Goal: Task Accomplishment & Management: Use online tool/utility

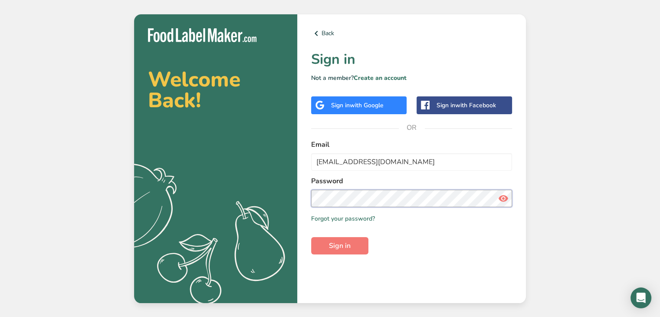
click at [311, 237] on button "Sign in" at bounding box center [339, 245] width 57 height 17
click at [429, 158] on input "narmeen@mastercatering.ac.ae" at bounding box center [411, 161] width 201 height 17
type input "narmeen@mastercatering.ae"
click at [311, 237] on button "Sign in" at bounding box center [339, 245] width 57 height 17
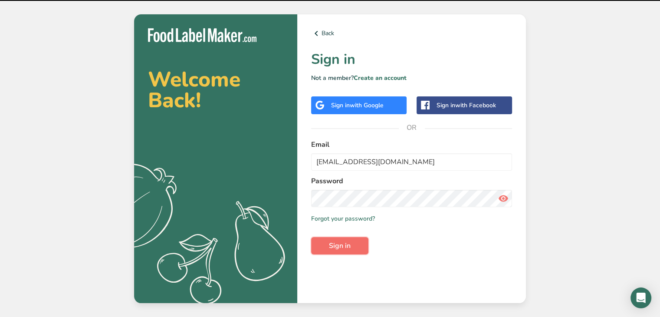
click at [324, 245] on button "Sign in" at bounding box center [339, 245] width 57 height 17
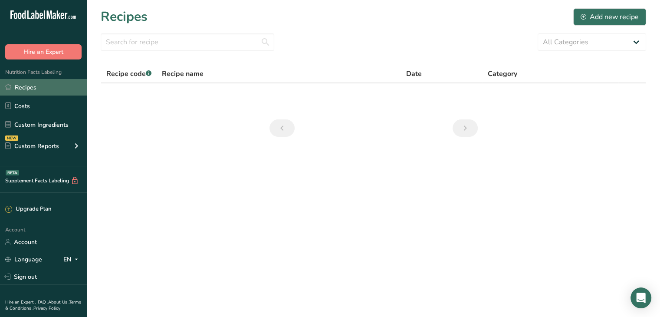
click at [47, 95] on link "Recipes" at bounding box center [43, 87] width 87 height 16
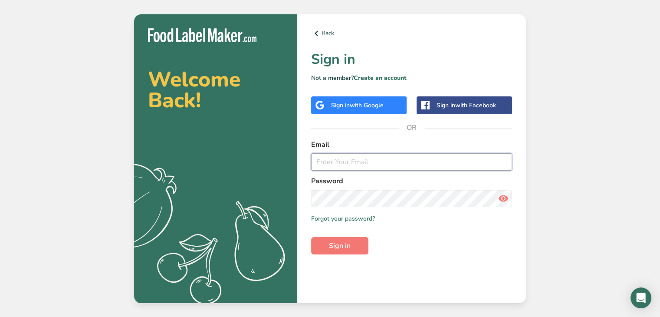
click at [370, 156] on input "email" at bounding box center [411, 161] width 201 height 17
type input "[EMAIL_ADDRESS][DOMAIN_NAME]"
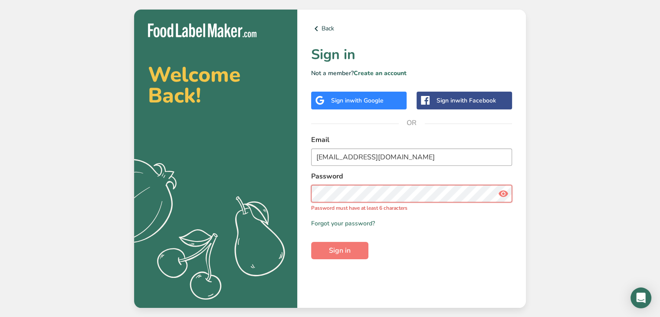
click at [311, 242] on button "Sign in" at bounding box center [339, 250] width 57 height 17
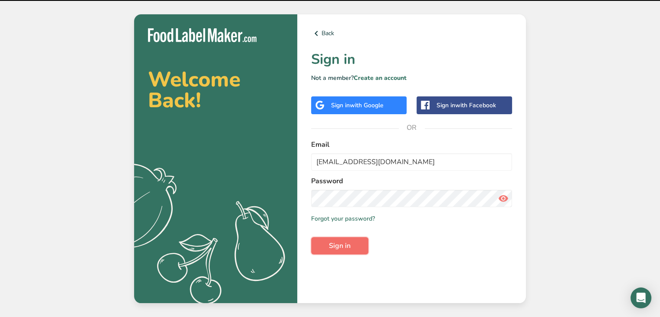
click at [349, 242] on span "Sign in" at bounding box center [340, 245] width 22 height 10
click at [507, 201] on icon at bounding box center [503, 198] width 10 height 16
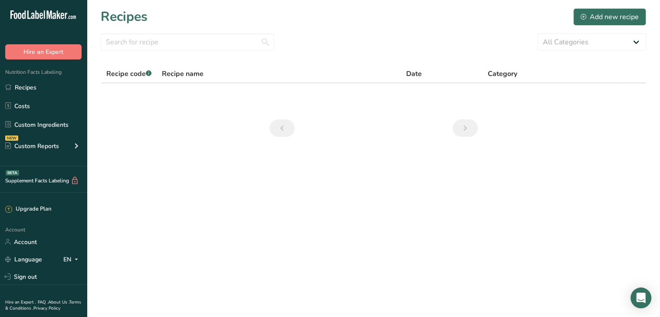
click at [532, 126] on section "Recipes Add new recipe All Categories Baked Goods Beverages Confectionery Cooke…" at bounding box center [373, 75] width 573 height 151
click at [521, 118] on section "Recipes Add new recipe All Categories Baked Goods Beverages Confectionery Cooke…" at bounding box center [373, 75] width 573 height 151
click at [519, 117] on section "Recipes Add new recipe All Categories Baked Goods Beverages Confectionery Cooke…" at bounding box center [373, 75] width 573 height 151
click at [56, 93] on link "Recipes" at bounding box center [43, 87] width 87 height 16
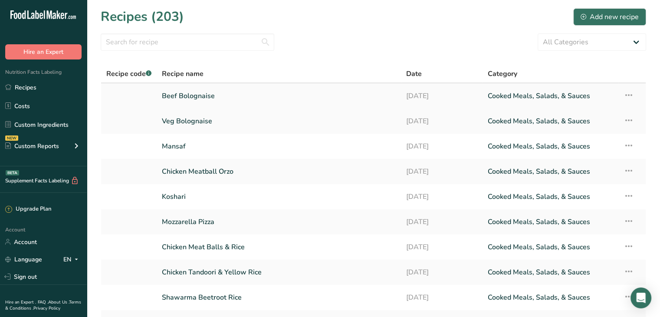
click at [422, 96] on link "[DATE]" at bounding box center [441, 96] width 71 height 18
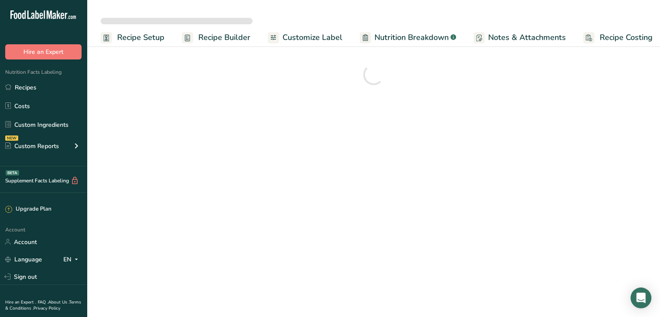
drag, startPoint x: 422, startPoint y: 96, endPoint x: 431, endPoint y: 83, distance: 16.1
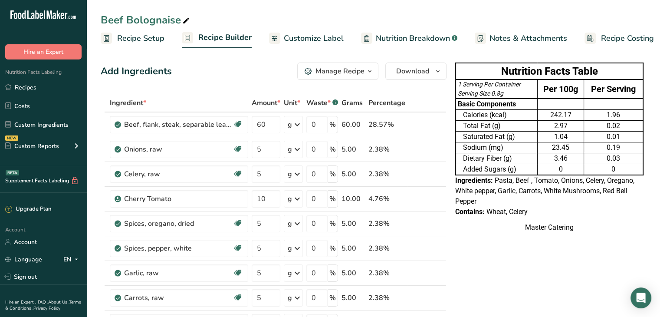
click at [246, 72] on div "Add Ingredients Manage Recipe Delete Recipe Duplicate Recipe Scale Recipe Save …" at bounding box center [274, 70] width 346 height 17
click at [40, 91] on link "Recipes" at bounding box center [43, 87] width 87 height 16
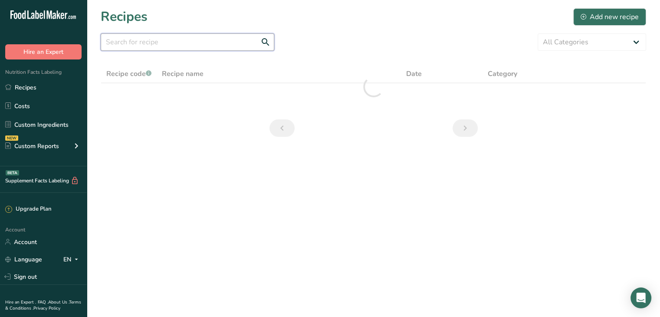
click at [177, 33] on input "text" at bounding box center [188, 41] width 174 height 17
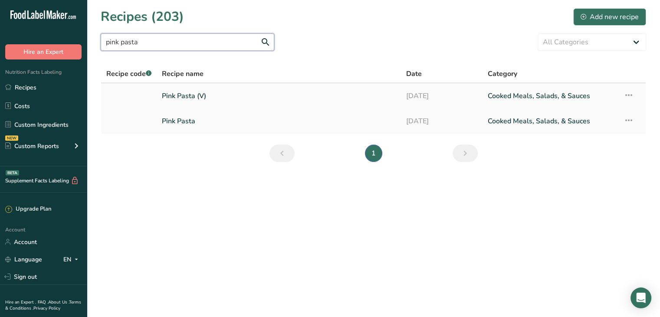
type input "pink pasta"
click at [278, 102] on link "Pink Pasta (V)" at bounding box center [279, 96] width 234 height 18
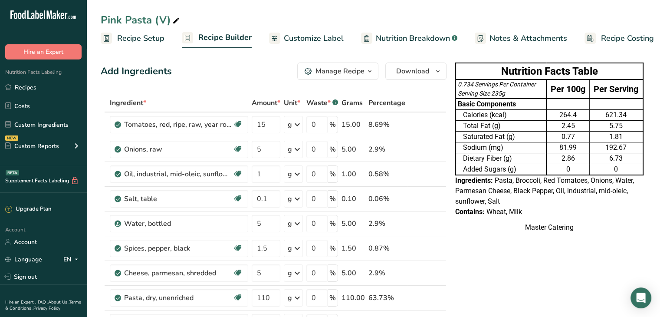
click at [495, 233] on div "Master Catering" at bounding box center [549, 227] width 188 height 10
click at [514, 15] on div "Pink Pasta (V)" at bounding box center [373, 20] width 573 height 16
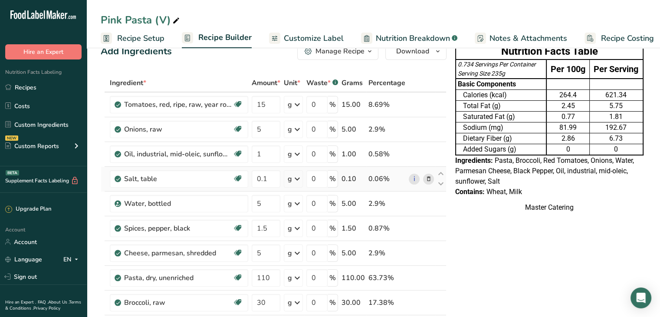
scroll to position [19, 0]
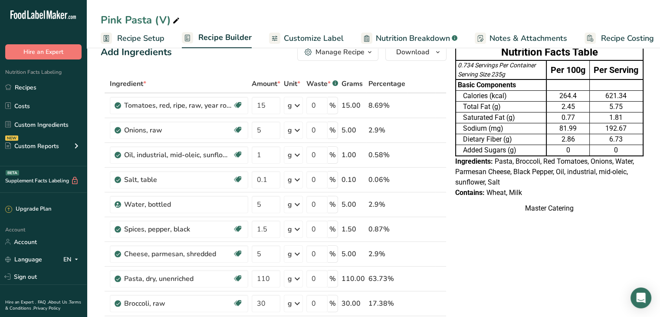
click at [524, 141] on td "Dietary Fiber (g)" at bounding box center [500, 139] width 91 height 11
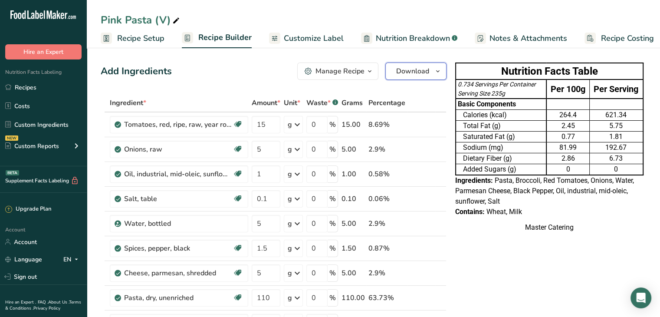
click at [402, 71] on span "Download" at bounding box center [412, 71] width 33 height 10
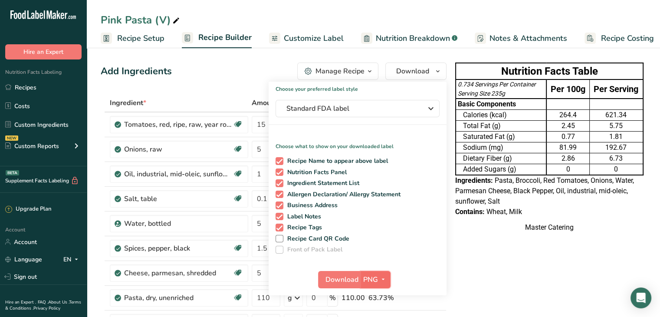
click at [368, 276] on span "PNG" at bounding box center [370, 279] width 15 height 10
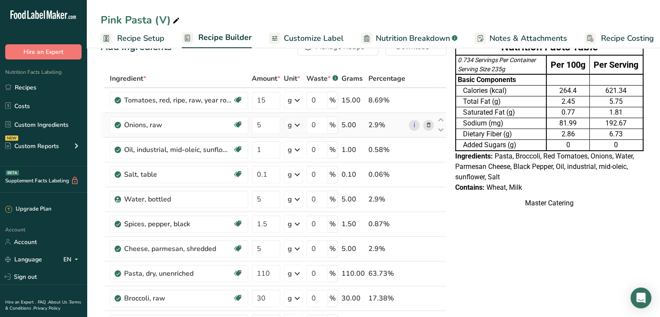
scroll to position [0, 0]
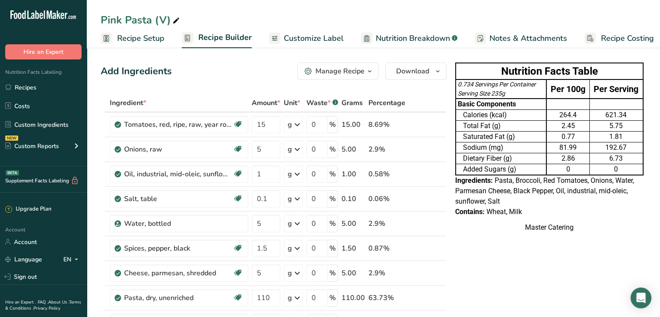
click at [324, 42] on span "Customize Label" at bounding box center [314, 39] width 60 height 12
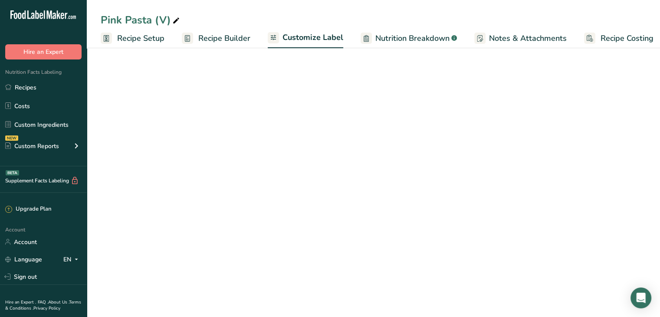
scroll to position [0, 7]
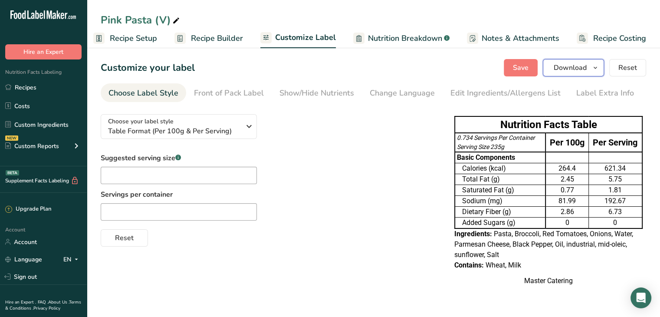
click at [573, 72] on span "Download" at bounding box center [569, 67] width 33 height 10
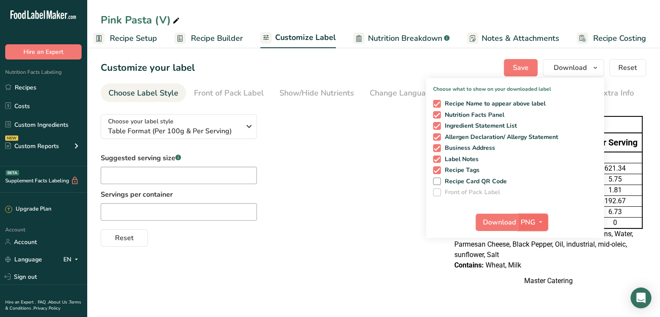
click at [539, 227] on button "PNG" at bounding box center [533, 221] width 30 height 17
click at [535, 288] on link "PDF" at bounding box center [534, 282] width 28 height 14
click at [494, 226] on span "Download" at bounding box center [499, 222] width 33 height 10
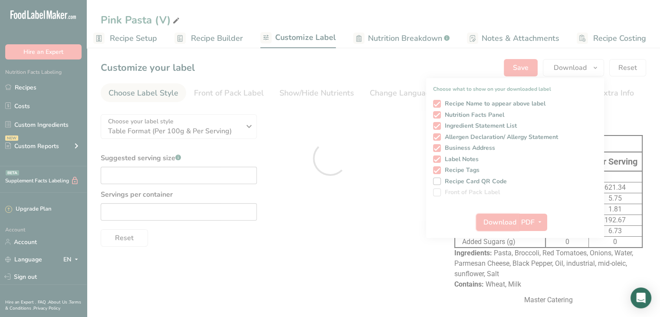
scroll to position [0, 0]
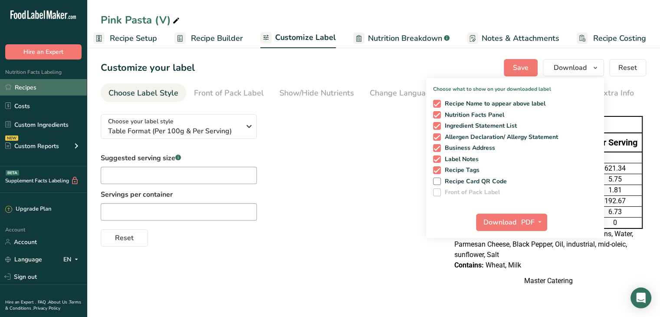
click at [57, 88] on link "Recipes" at bounding box center [43, 87] width 87 height 16
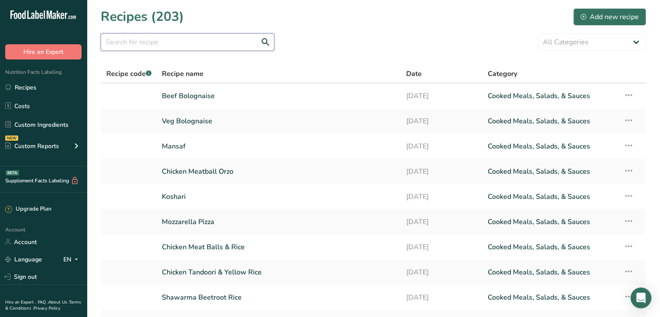
click at [158, 39] on input "text" at bounding box center [188, 41] width 174 height 17
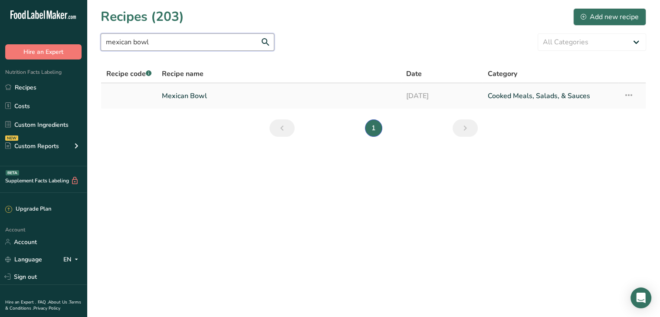
type input "mexican bowl"
click at [193, 96] on link "Mexican Bowl" at bounding box center [279, 96] width 234 height 18
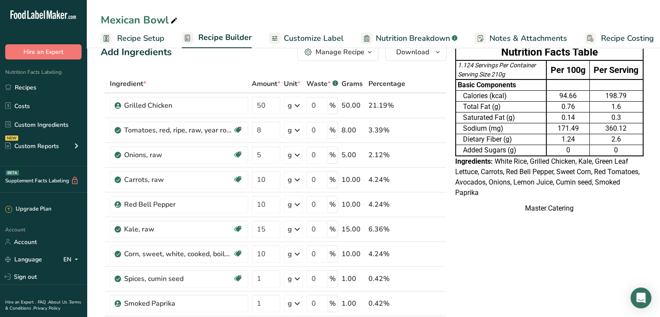
scroll to position [19, 0]
click at [428, 131] on icon at bounding box center [429, 130] width 6 height 9
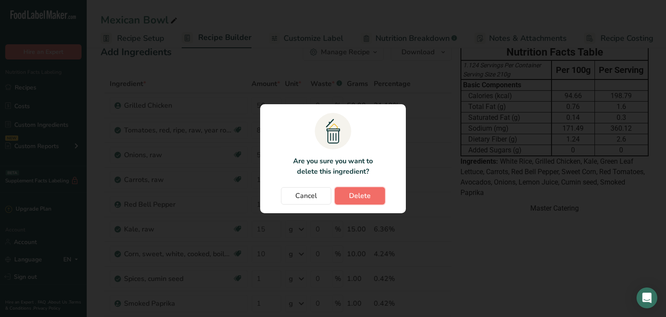
click at [361, 200] on span "Delete" at bounding box center [360, 195] width 22 height 10
click at [513, 84] on div "Change password modal" at bounding box center [333, 158] width 666 height 317
type input "5"
type input "10"
type input "15"
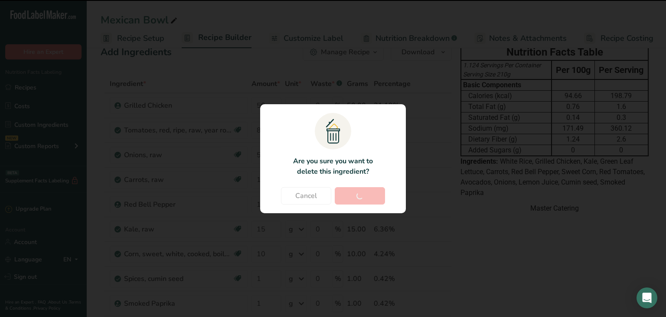
type input "10"
type input "1"
type input "7"
type input "100"
type input "4"
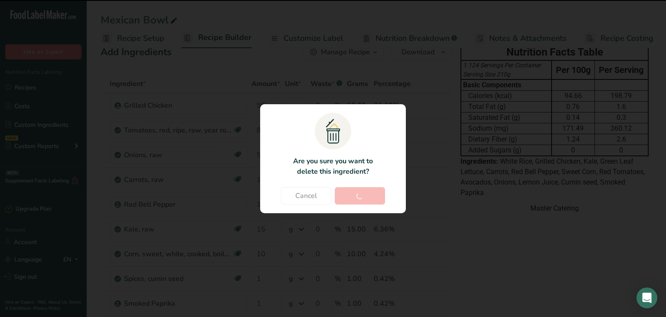
type input "15"
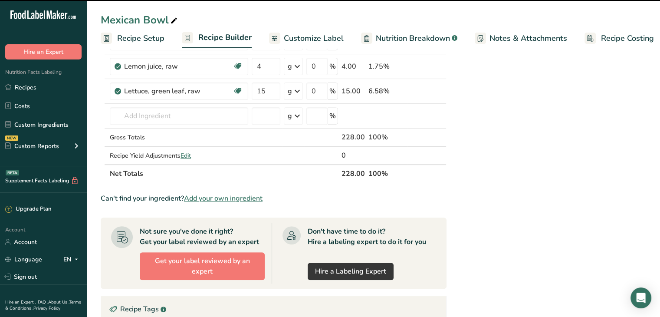
scroll to position [295, 0]
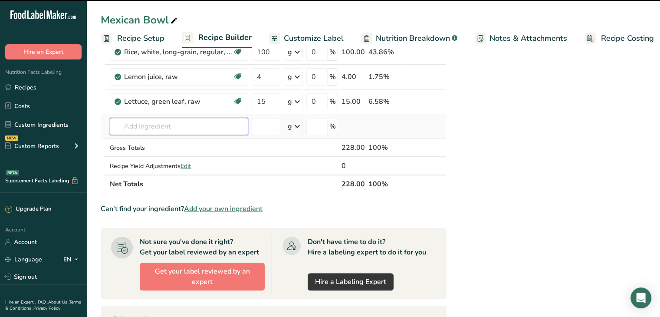
click at [156, 124] on input "text" at bounding box center [179, 126] width 138 height 17
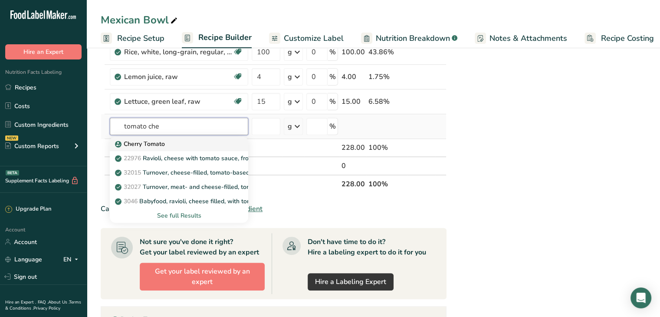
type input "tomato che"
click at [173, 144] on div "Cherry Tomato" at bounding box center [172, 143] width 111 height 9
type input "Cherry Tomato"
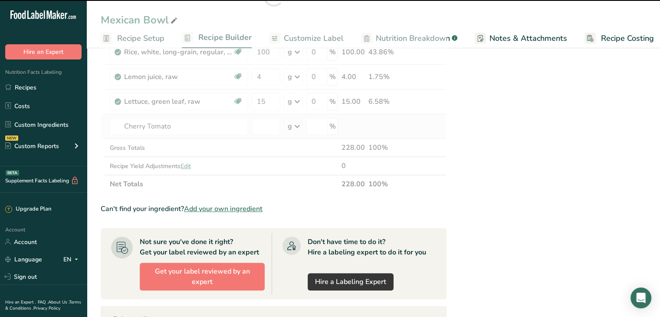
type input "0"
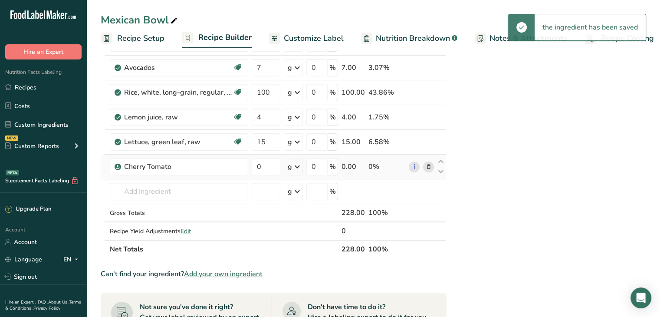
scroll to position [253, 0]
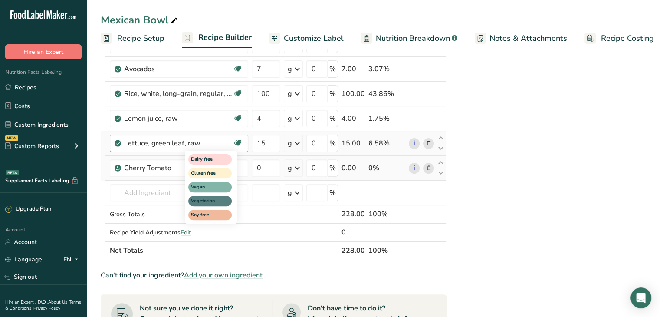
click at [265, 167] on div "Dairy free Gluten free Vegan Vegetarian Soy free" at bounding box center [226, 186] width 83 height 75
click at [265, 165] on div "Dairy free Gluten free Vegan Vegetarian Soy free" at bounding box center [226, 186] width 83 height 75
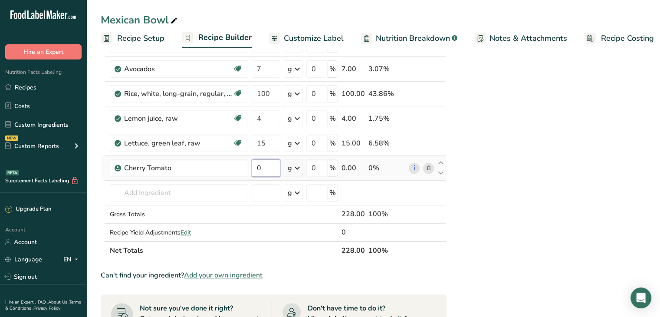
click at [260, 164] on input "0" at bounding box center [266, 167] width 29 height 17
type input "10"
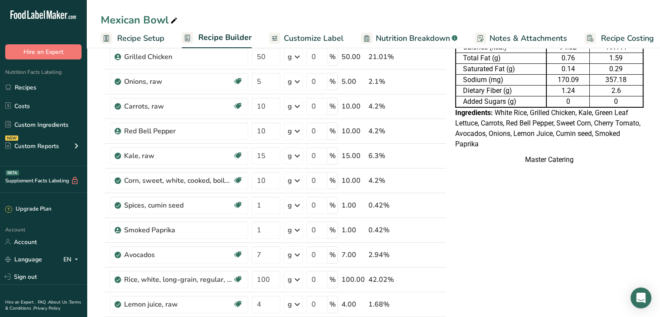
scroll to position [0, 0]
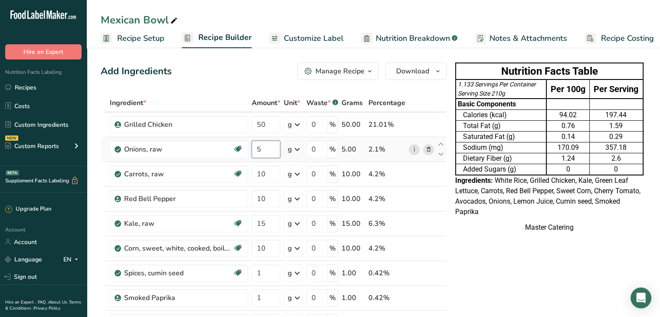
click at [259, 144] on input "5" at bounding box center [266, 149] width 29 height 17
type input "2"
type input "10"
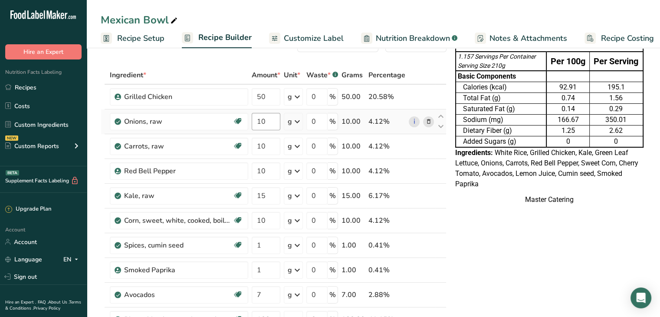
scroll to position [46, 0]
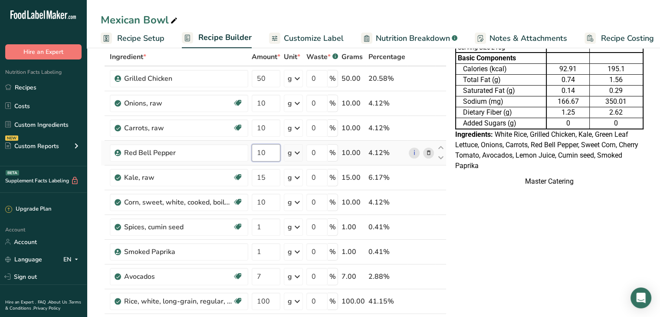
click at [272, 149] on input "10" at bounding box center [266, 152] width 29 height 17
type input "1"
type input "5"
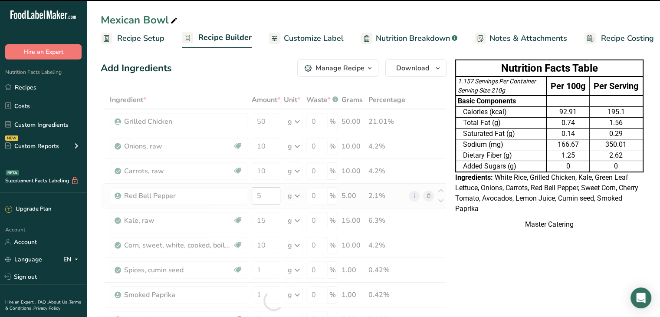
scroll to position [0, 0]
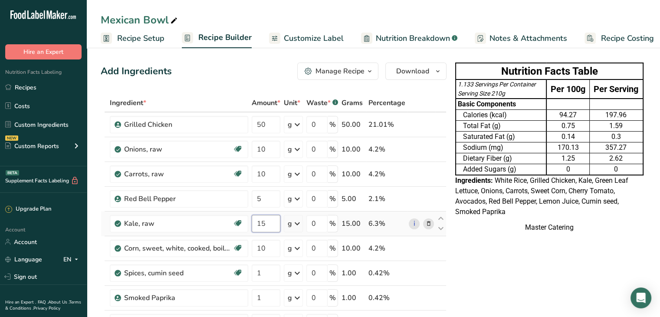
click at [265, 215] on input "15" at bounding box center [266, 223] width 29 height 17
type input "5"
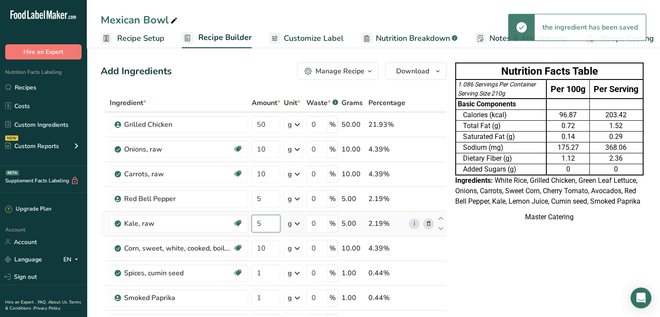
click at [265, 215] on input "5" at bounding box center [266, 223] width 29 height 17
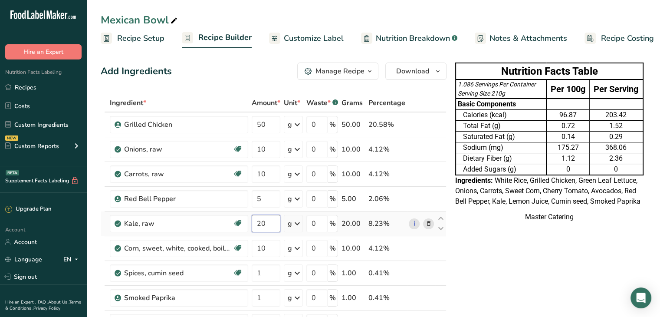
type input "20"
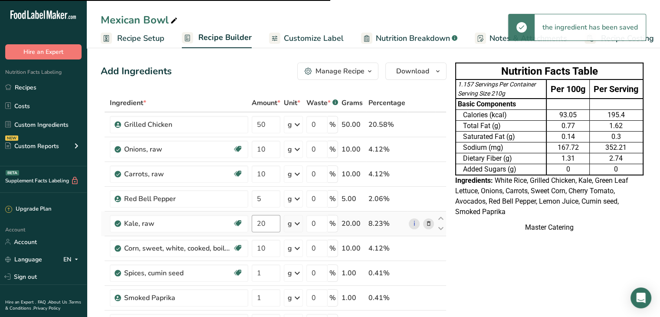
type input "5"
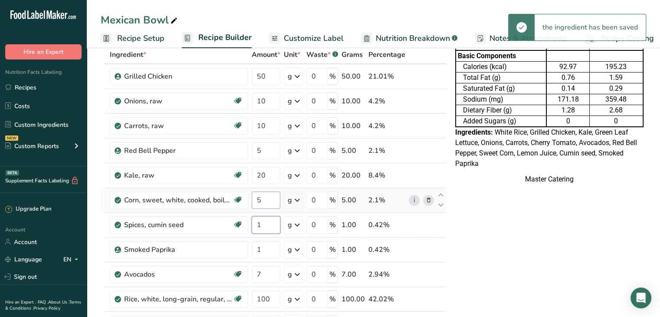
scroll to position [48, 0]
type input "5"
click at [267, 248] on input "1" at bounding box center [266, 249] width 29 height 17
click at [269, 246] on input "0.1" at bounding box center [266, 249] width 29 height 17
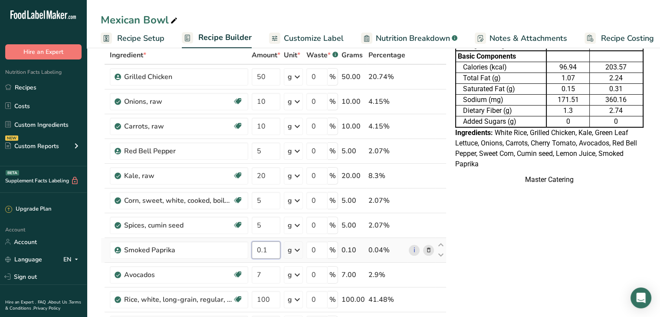
type input "0"
type input "5"
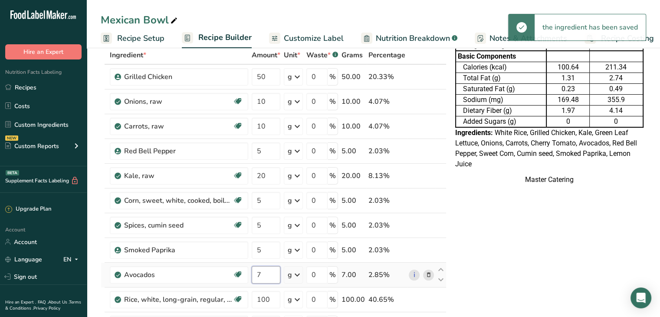
click at [265, 273] on input "7" at bounding box center [266, 274] width 29 height 17
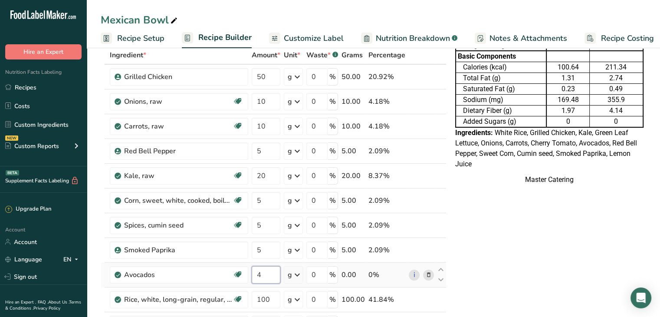
type input "4"
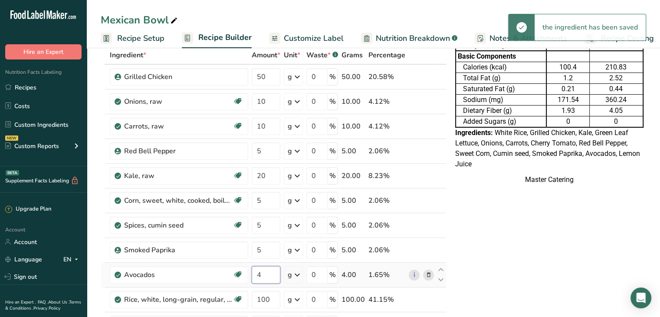
click at [265, 273] on input "4" at bounding box center [266, 274] width 29 height 17
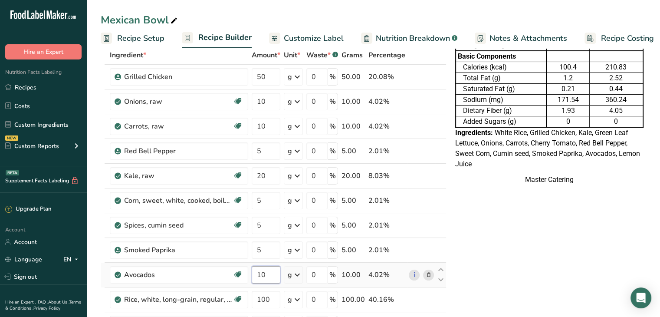
type input "10"
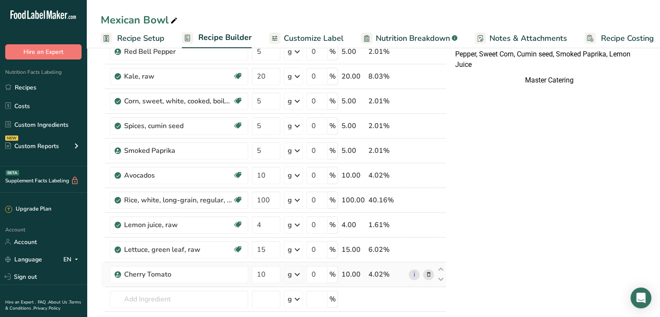
scroll to position [0, 0]
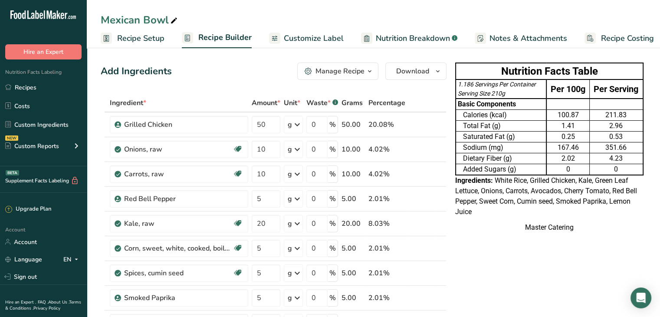
click at [308, 39] on span "Customize Label" at bounding box center [314, 39] width 60 height 12
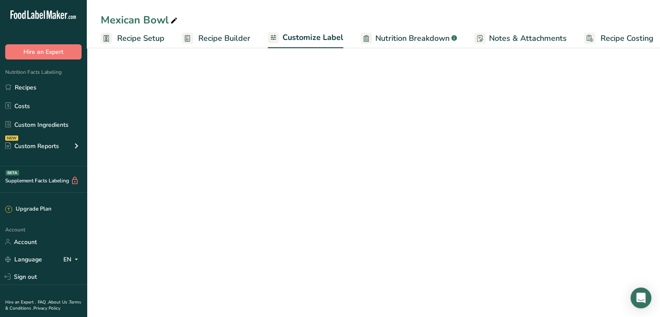
scroll to position [0, 7]
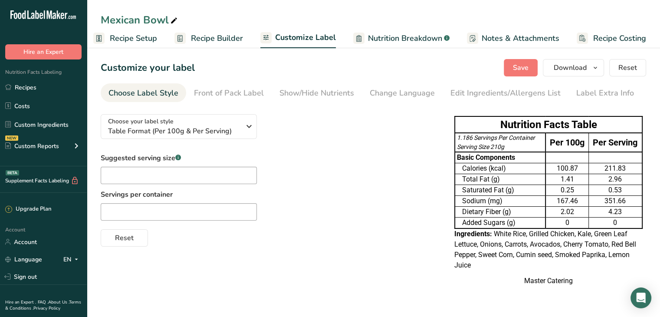
click at [519, 209] on td "Dietary Fiber (g)" at bounding box center [500, 211] width 91 height 11
click at [586, 64] on span "Download" at bounding box center [569, 67] width 33 height 10
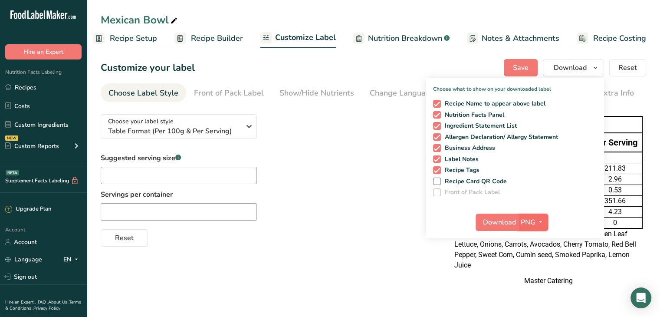
click at [533, 223] on span "PNG" at bounding box center [528, 222] width 15 height 10
click at [534, 280] on link "PDF" at bounding box center [534, 282] width 28 height 14
click at [477, 217] on button "Download" at bounding box center [497, 221] width 43 height 17
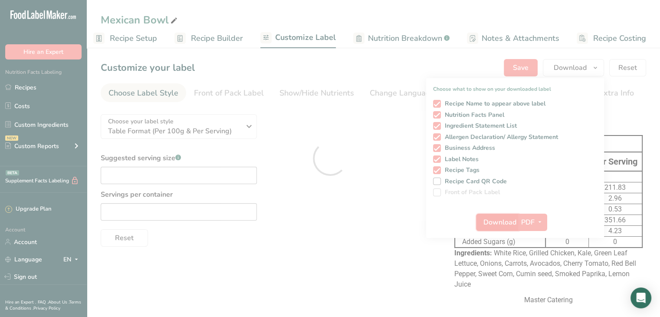
scroll to position [0, 0]
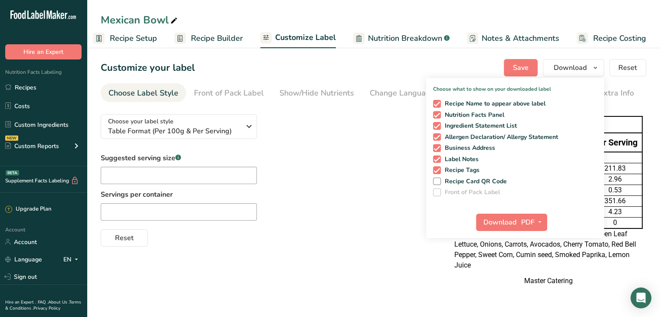
click at [366, 143] on div "Choose your label style Table Format (Per 100g & Per Serving) USA (FDA) Standar…" at bounding box center [269, 176] width 336 height 139
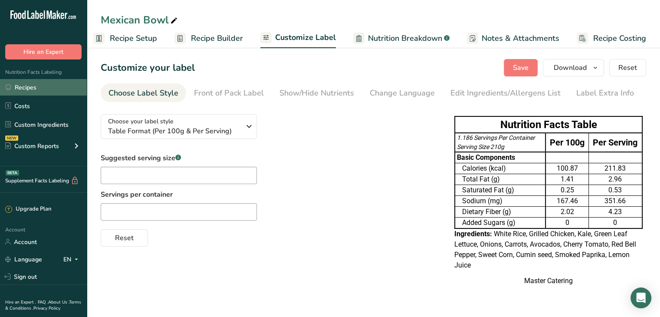
click at [31, 92] on link "Recipes" at bounding box center [43, 87] width 87 height 16
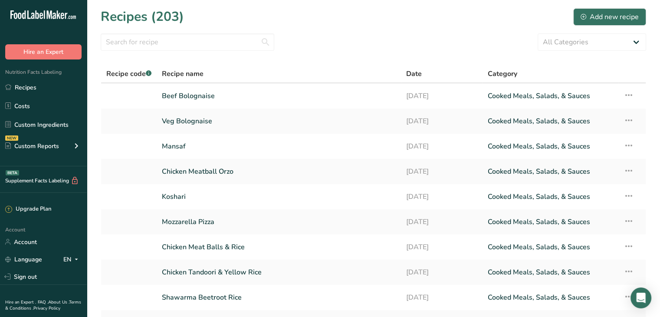
click at [464, 12] on div "Recipes (203) Add new recipe" at bounding box center [373, 17] width 545 height 20
click at [219, 37] on input "text" at bounding box center [188, 41] width 174 height 17
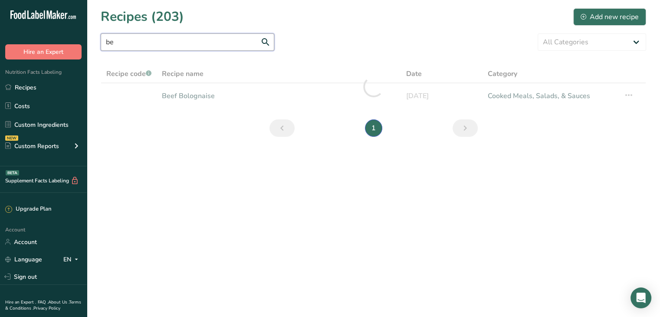
type input "b"
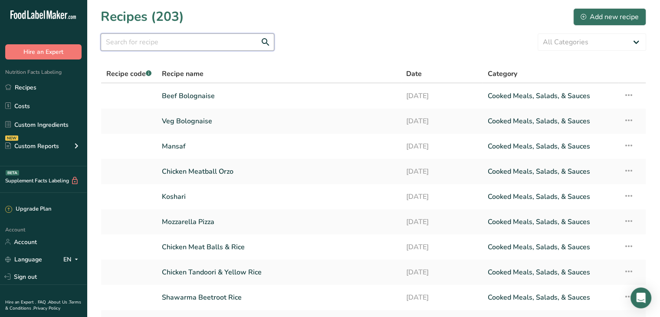
click at [207, 48] on input "text" at bounding box center [188, 41] width 174 height 17
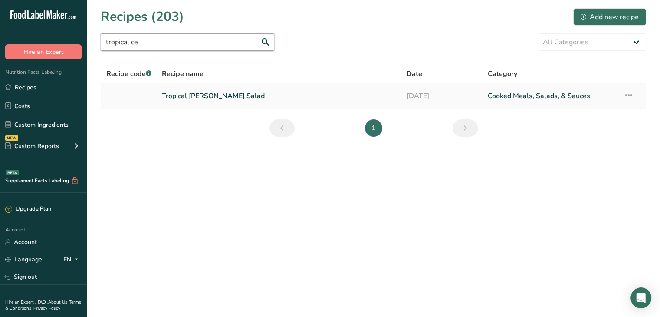
type input "tropical ce"
click at [210, 98] on link "Tropical [PERSON_NAME] Salad" at bounding box center [279, 96] width 234 height 18
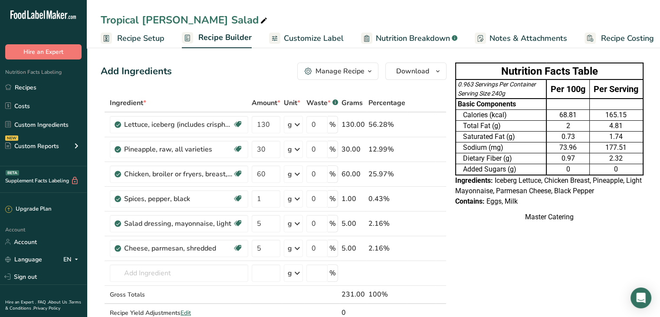
click at [548, 203] on div "Contains: Eggs, Milk" at bounding box center [549, 201] width 188 height 10
click at [271, 172] on input "60" at bounding box center [266, 173] width 29 height 17
type input "40"
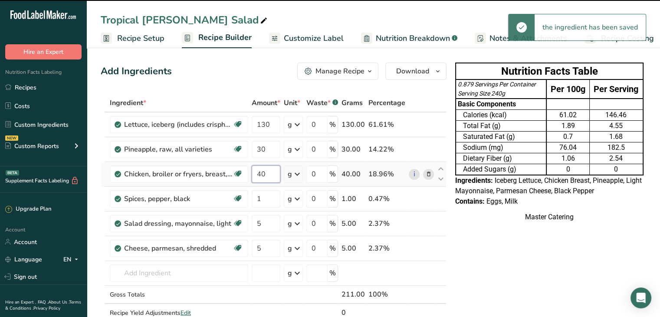
click at [271, 172] on input "40" at bounding box center [266, 173] width 29 height 17
type input "11"
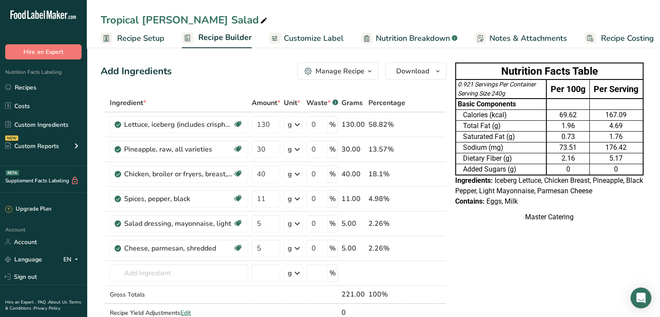
click at [307, 31] on link "Customize Label" at bounding box center [306, 39] width 75 height 20
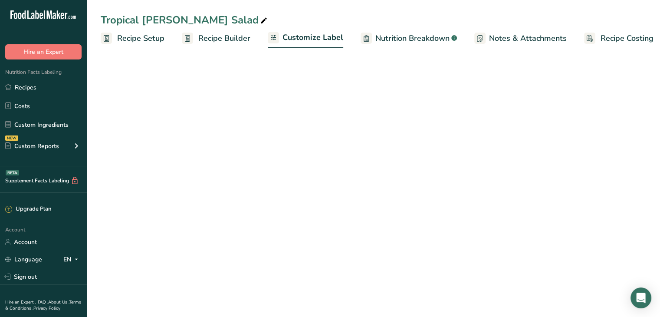
scroll to position [0, 7]
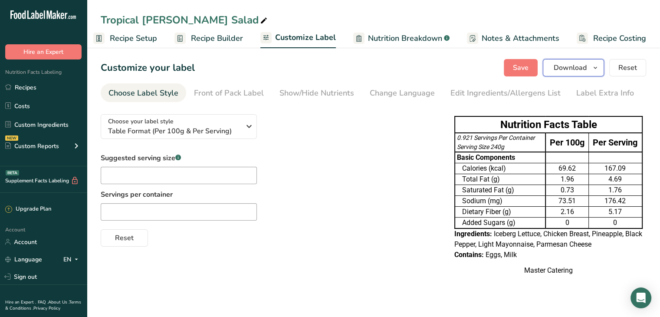
click at [571, 73] on button "Download" at bounding box center [573, 67] width 61 height 17
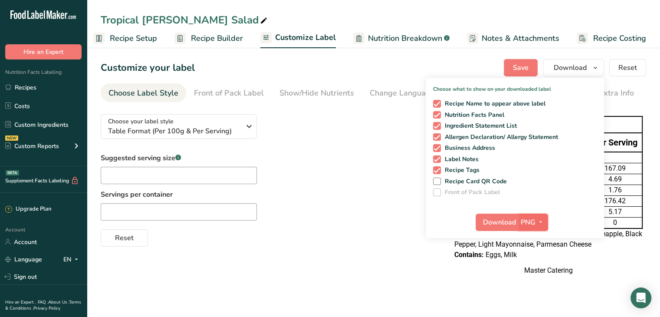
click at [525, 219] on span "PNG" at bounding box center [528, 222] width 15 height 10
click at [533, 282] on link "PDF" at bounding box center [534, 282] width 28 height 14
click at [501, 224] on span "Download" at bounding box center [499, 222] width 33 height 10
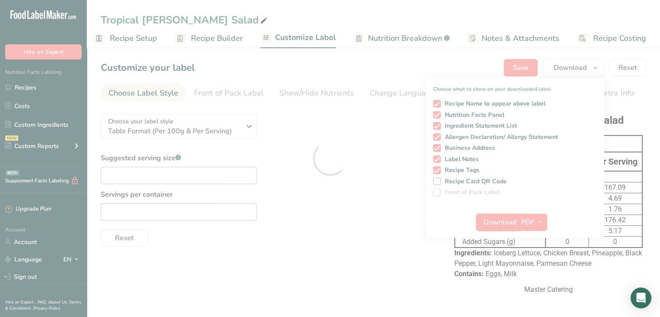
scroll to position [0, 0]
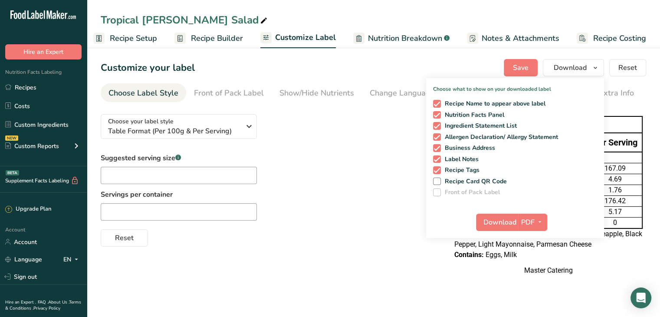
click at [405, 153] on div "Suggested serving size .a-a{fill:#347362;}.b-a{fill:#fff;} Servings per contain…" at bounding box center [269, 200] width 336 height 94
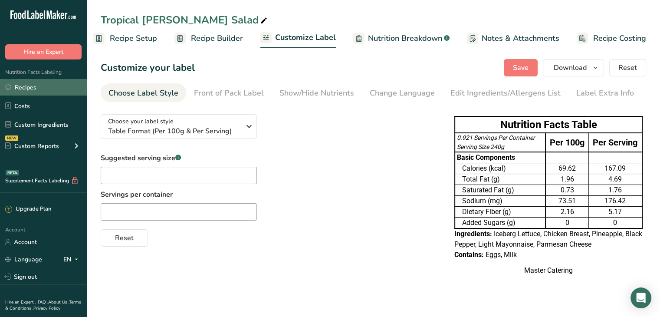
click at [43, 81] on link "Recipes" at bounding box center [43, 87] width 87 height 16
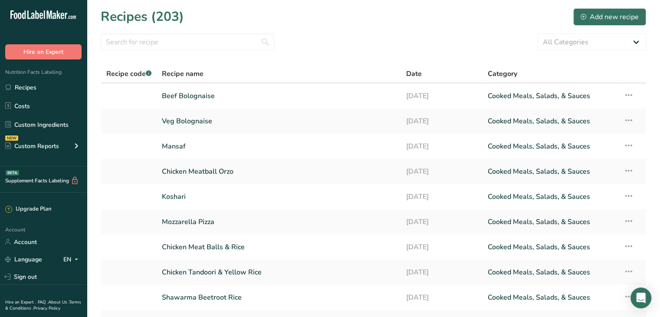
click at [455, 64] on section "Recipes (203) Add new recipe All Categories Baked Goods [GEOGRAPHIC_DATA] Confe…" at bounding box center [373, 188] width 573 height 377
click at [172, 48] on input "text" at bounding box center [188, 41] width 174 height 17
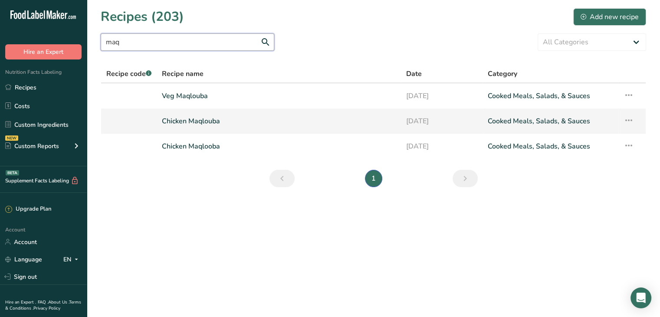
type input "maq"
click at [212, 120] on link "Chicken Maqlouba" at bounding box center [279, 121] width 234 height 18
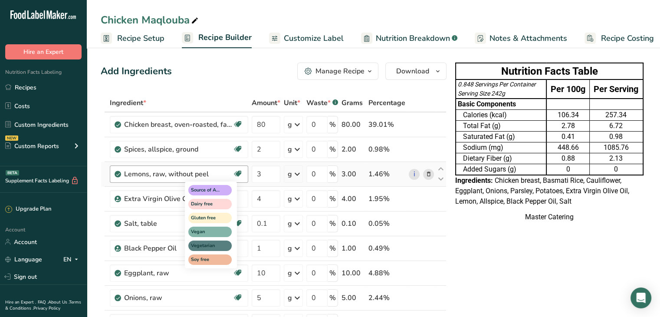
click at [267, 195] on div "Source of Antioxidants Dairy free Gluten free Vegan Vegetarian Soy free" at bounding box center [226, 224] width 83 height 88
click at [267, 202] on div "Source of Antioxidants Dairy free Gluten free Vegan Vegetarian Soy free" at bounding box center [226, 224] width 83 height 88
click at [266, 200] on div "Source of Antioxidants Dairy free Gluten free Vegan Vegetarian Soy free" at bounding box center [226, 224] width 83 height 88
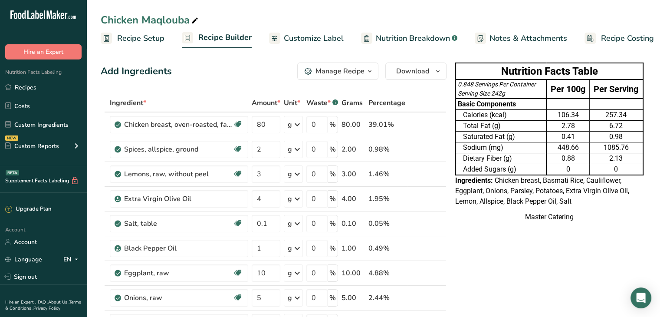
drag, startPoint x: 497, startPoint y: 243, endPoint x: 273, endPoint y: 208, distance: 226.6
click at [273, 202] on input "4" at bounding box center [266, 198] width 29 height 17
type input "2"
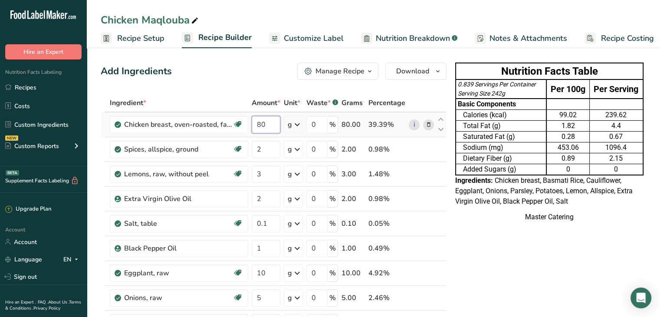
click at [273, 122] on input "80" at bounding box center [266, 124] width 29 height 17
type input "60"
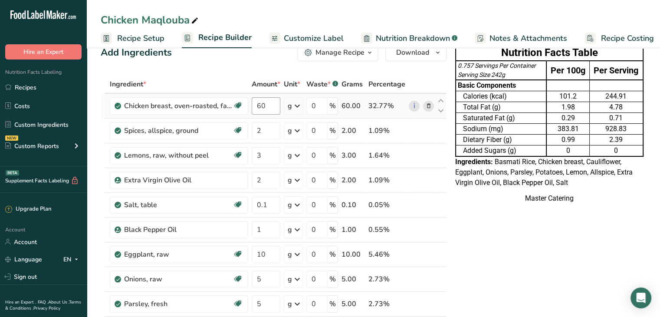
scroll to position [20, 0]
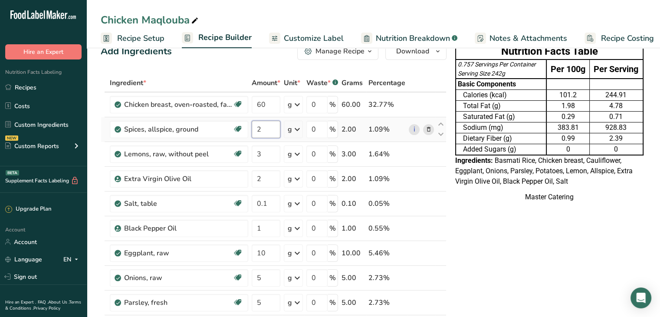
click at [271, 135] on input "2" at bounding box center [266, 129] width 29 height 17
type input "1"
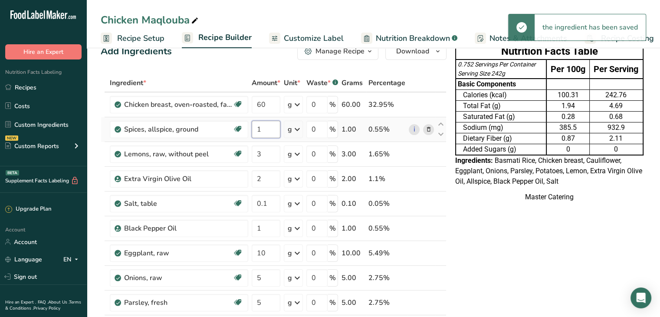
click at [271, 135] on input "1" at bounding box center [266, 129] width 29 height 17
type input "5"
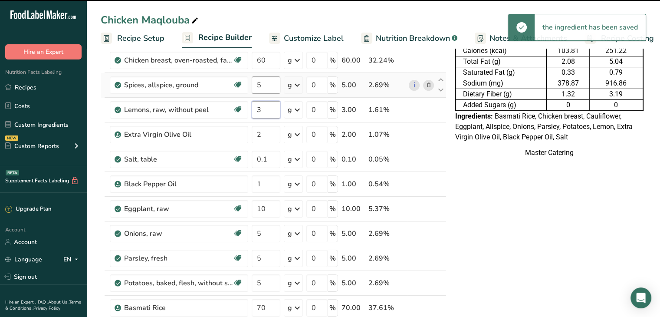
scroll to position [119, 0]
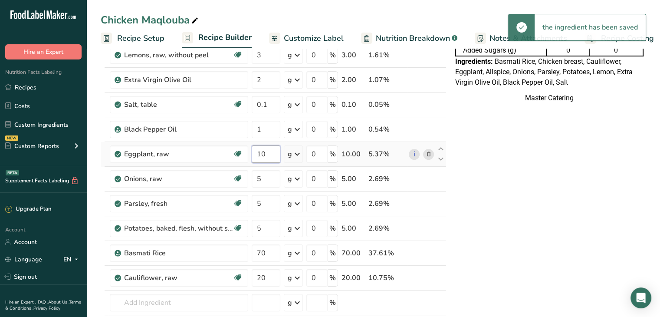
click at [270, 155] on div "Ingredient * Amount * Unit * Waste * .a-a{fill:#347362;}.b-a{fill:#fff;} Grams …" at bounding box center [274, 172] width 346 height 394
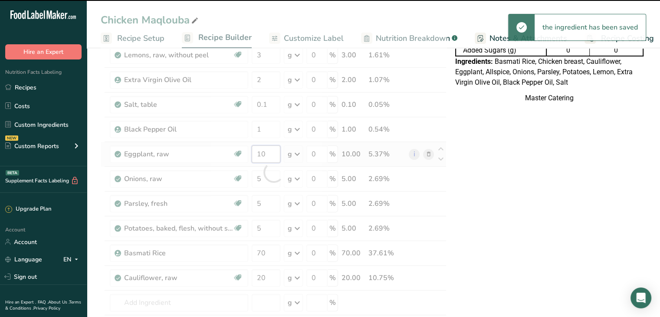
type input "1"
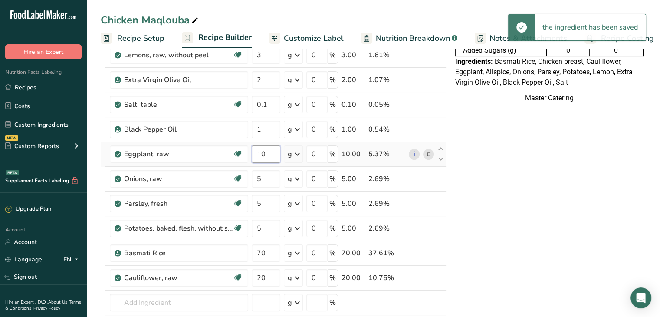
type input "1"
type input "5"
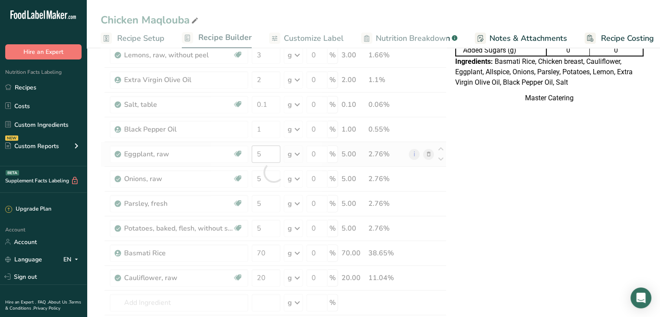
scroll to position [0, 0]
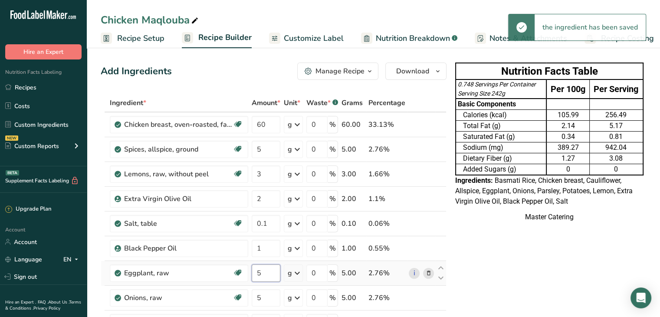
click at [272, 271] on input "5" at bounding box center [266, 272] width 29 height 17
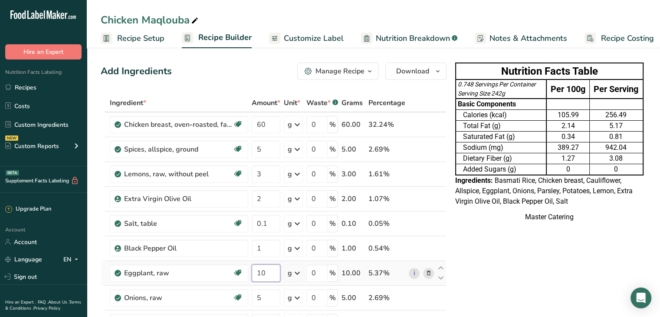
type input "10"
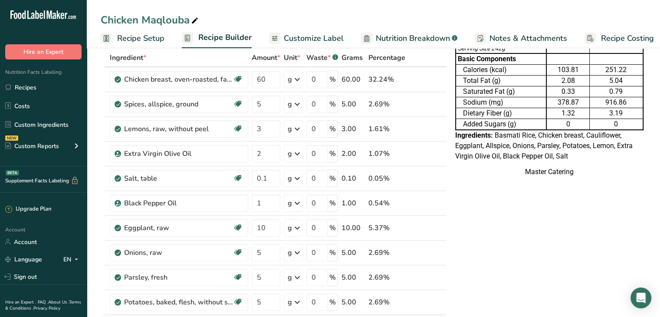
scroll to position [128, 0]
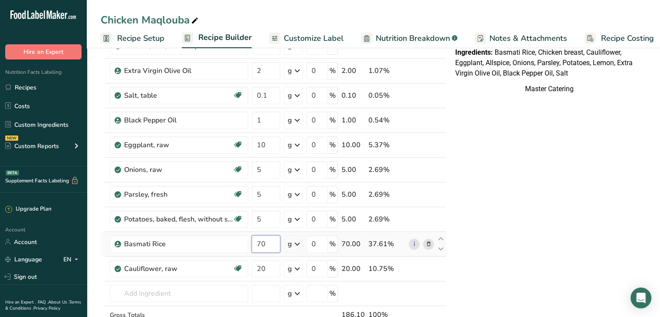
click at [260, 242] on input "70" at bounding box center [266, 243] width 29 height 17
type input "7"
type input "100"
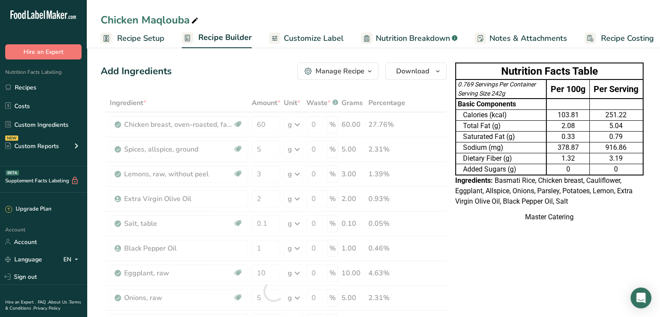
scroll to position [0, 0]
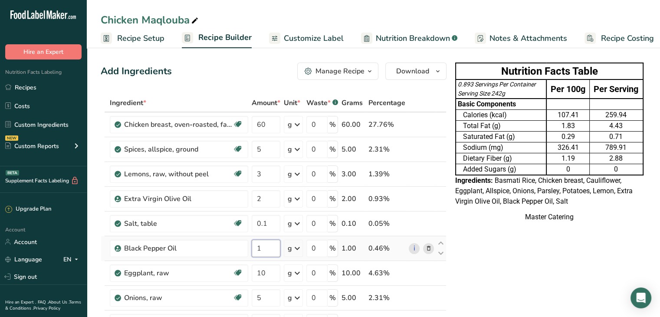
click at [271, 243] on input "1" at bounding box center [266, 247] width 29 height 17
type input "10"
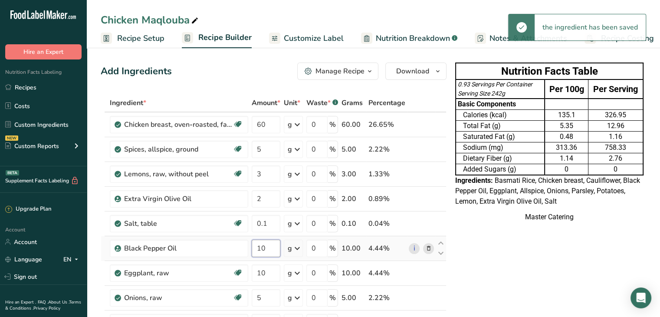
click at [271, 243] on input "10" at bounding box center [266, 247] width 29 height 17
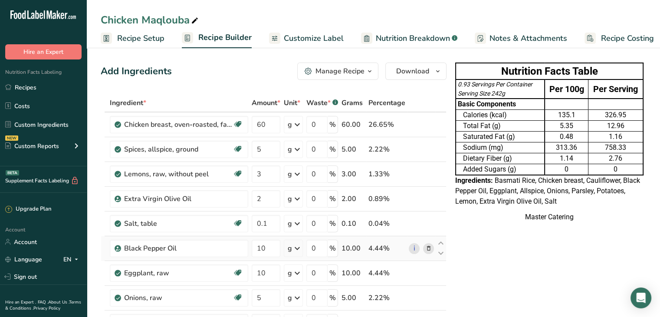
click at [431, 248] on div "Ingredient * Amount * Unit * Waste * .a-a{fill:#347362;}.b-a{fill:#fff;} Grams …" at bounding box center [274, 291] width 346 height 394
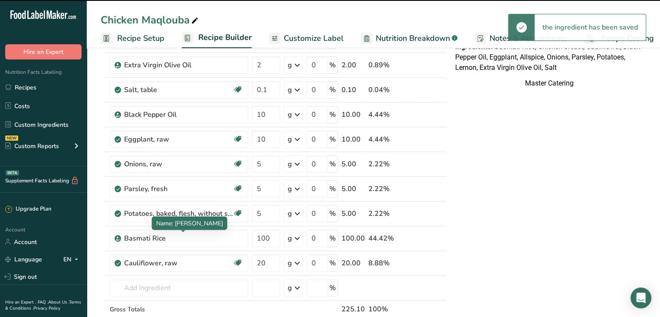
scroll to position [132, 0]
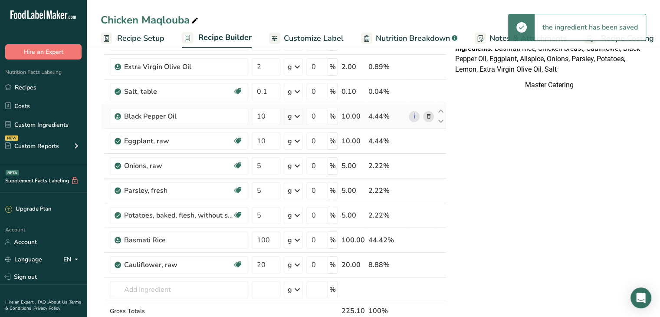
click at [423, 117] on span at bounding box center [428, 116] width 10 height 10
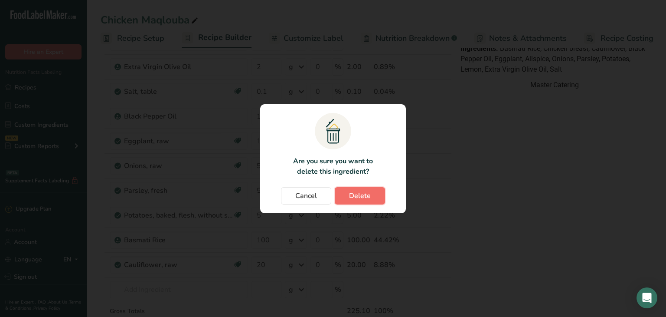
click at [359, 191] on span "Delete" at bounding box center [360, 195] width 22 height 10
type input "5"
type input "100"
type input "20"
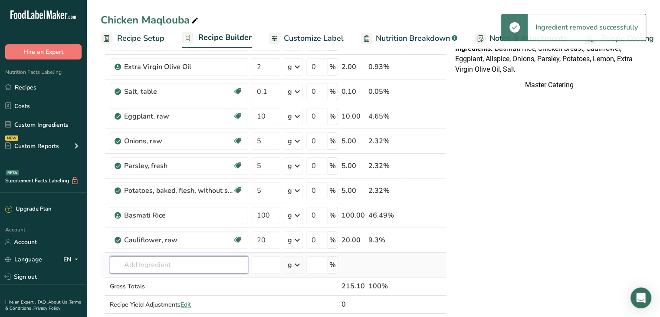
click at [144, 260] on input "text" at bounding box center [179, 264] width 138 height 17
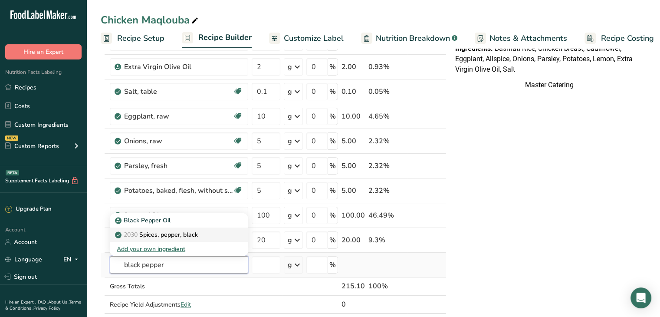
type input "black pepper"
click at [174, 235] on p "2030 Spices, pepper, black" at bounding box center [157, 234] width 81 height 9
type input "Spices, pepper, black"
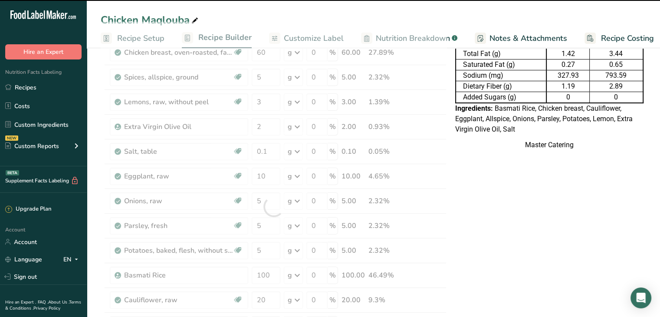
scroll to position [87, 0]
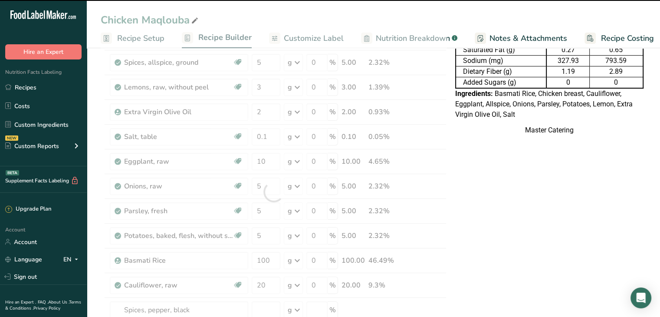
type input "0"
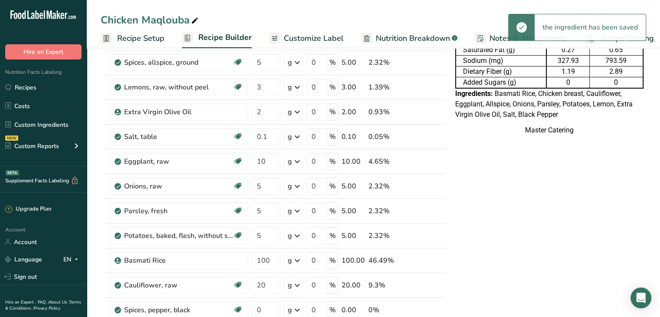
scroll to position [111, 0]
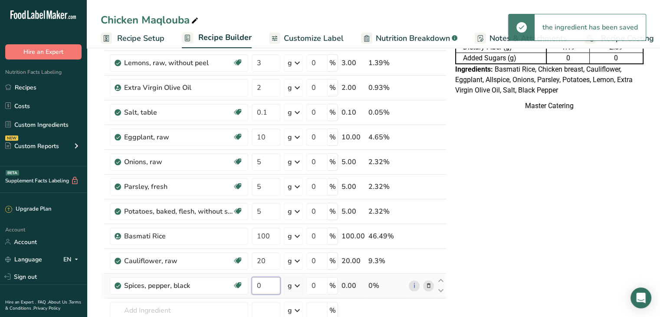
click at [269, 286] on input "0" at bounding box center [266, 285] width 29 height 17
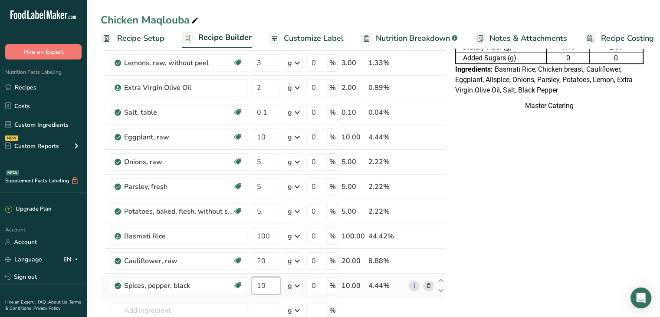
type input "10"
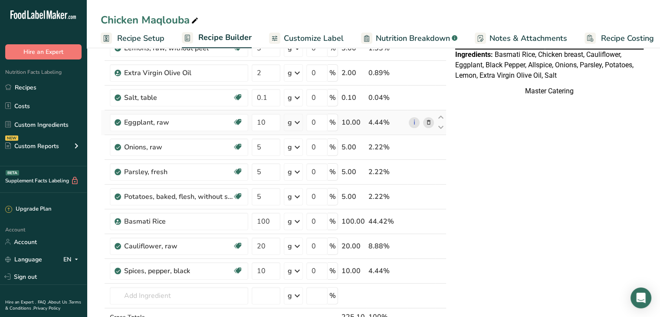
scroll to position [0, 0]
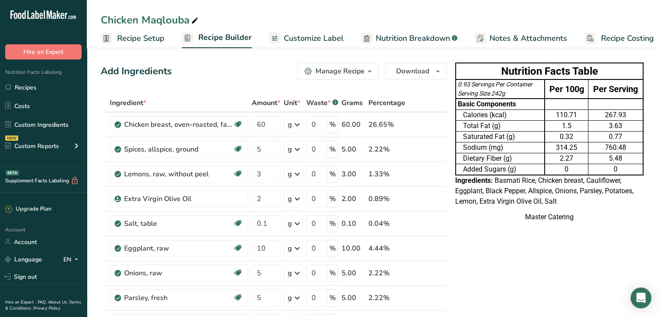
drag, startPoint x: 295, startPoint y: 37, endPoint x: 301, endPoint y: 41, distance: 7.4
click at [295, 37] on span "Customize Label" at bounding box center [314, 39] width 60 height 12
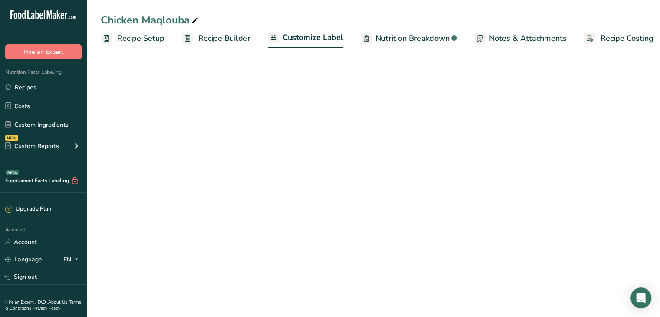
scroll to position [0, 7]
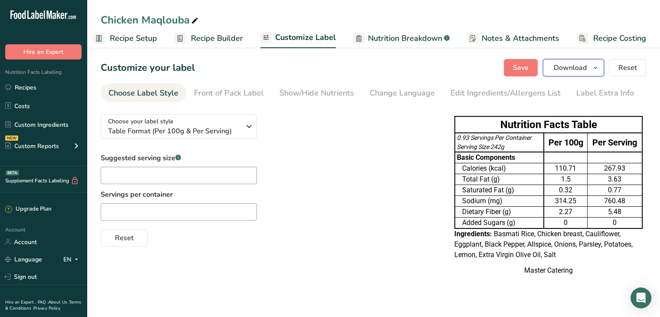
click at [580, 72] on span "Download" at bounding box center [569, 67] width 33 height 10
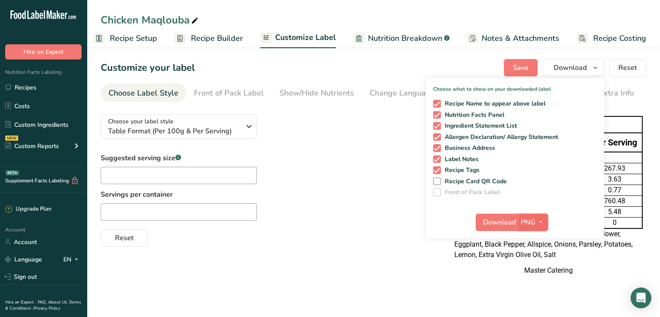
click at [538, 218] on icon "button" at bounding box center [540, 221] width 7 height 11
click at [534, 281] on link "PDF" at bounding box center [534, 282] width 28 height 14
click at [502, 220] on span "Download" at bounding box center [499, 222] width 33 height 10
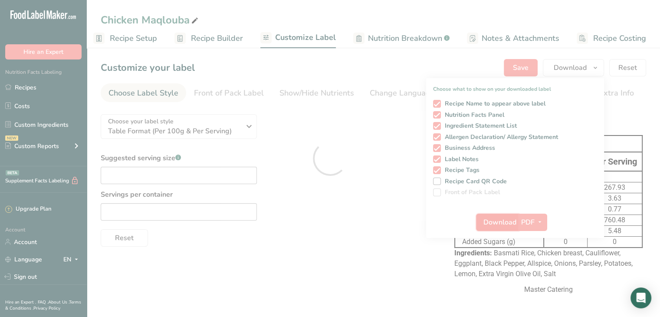
scroll to position [0, 0]
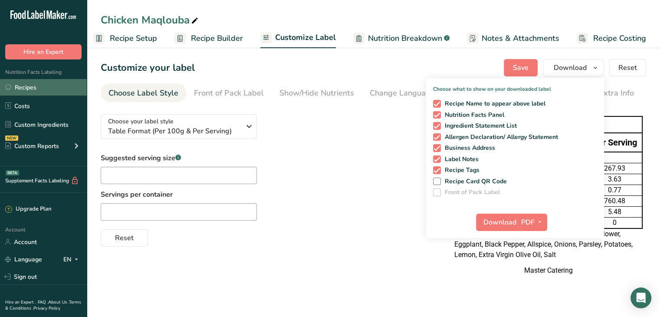
click at [47, 94] on link "Recipes" at bounding box center [43, 87] width 87 height 16
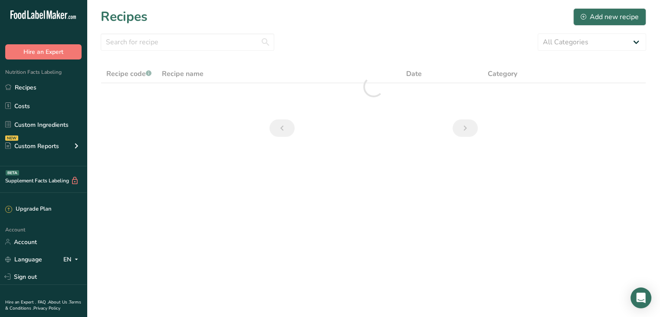
click at [462, 36] on div "All Categories Baked Goods [GEOGRAPHIC_DATA] Confectionery Cooked Meals, Salads…" at bounding box center [373, 41] width 545 height 17
click at [181, 49] on input "text" at bounding box center [188, 41] width 174 height 17
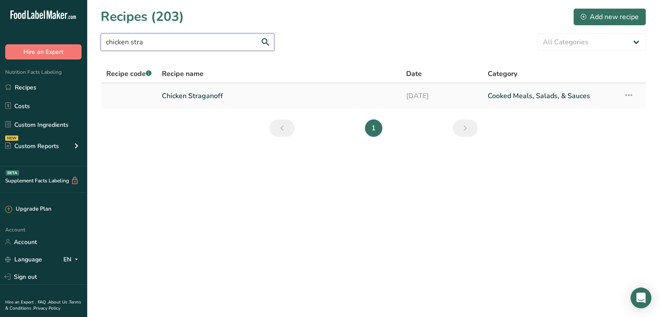
type input "chicken stra"
click at [212, 90] on link "Chicken Straganoff" at bounding box center [279, 96] width 234 height 18
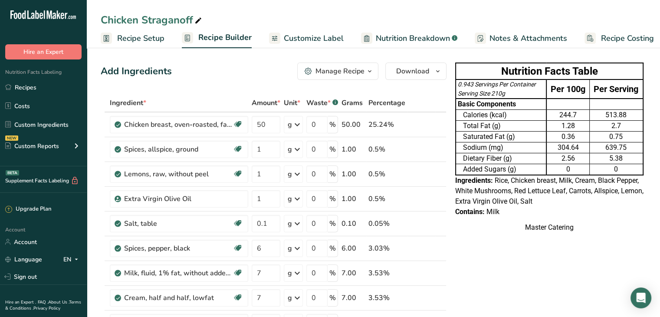
click at [529, 137] on td "Saturated Fat (g)" at bounding box center [500, 136] width 91 height 11
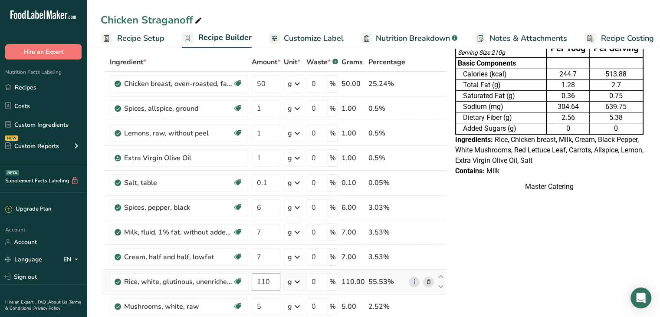
scroll to position [43, 0]
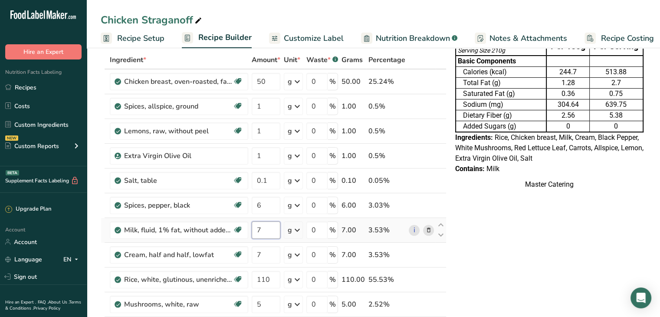
click at [265, 226] on input "7" at bounding box center [266, 229] width 29 height 17
type input "1"
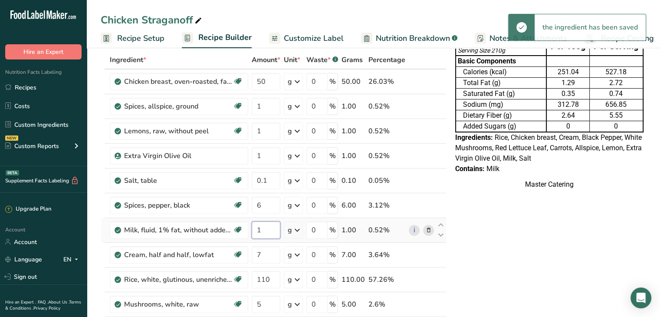
click at [265, 226] on input "1" at bounding box center [266, 229] width 29 height 17
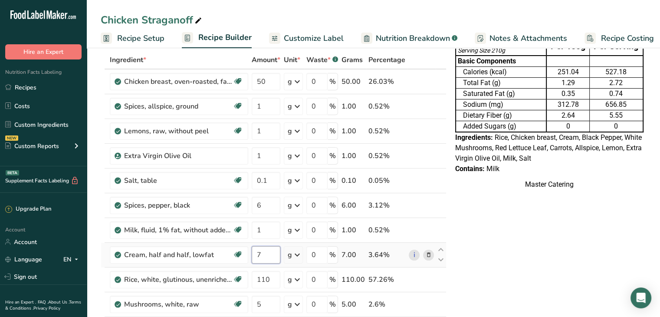
click at [263, 257] on div "Ingredient * Amount * Unit * Waste * .a-a{fill:#347362;}.b-a{fill:#fff;} Grams …" at bounding box center [274, 248] width 346 height 394
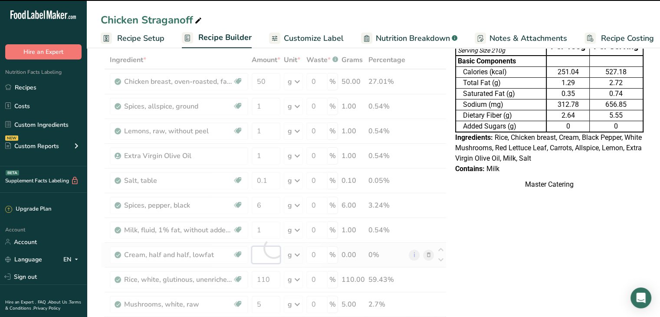
type input "7"
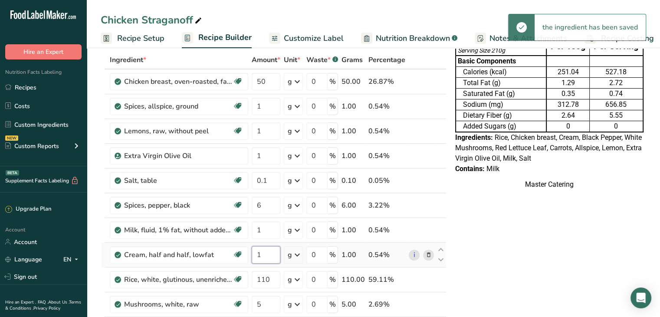
type input "1"
click at [263, 257] on input "1" at bounding box center [266, 254] width 29 height 17
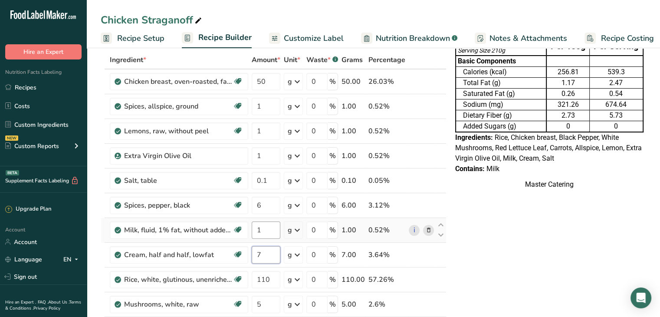
type input "7"
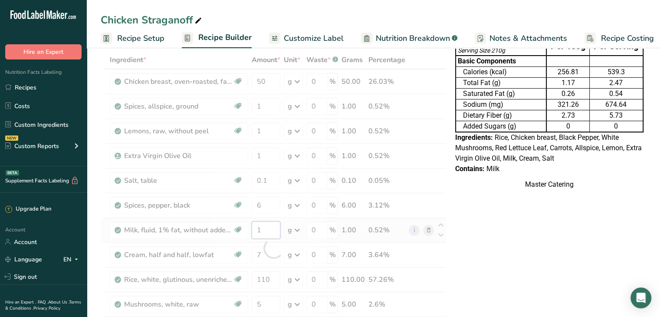
click at [265, 228] on div "Ingredient * Amount * Unit * Waste * .a-a{fill:#347362;}.b-a{fill:#fff;} Grams …" at bounding box center [274, 248] width 346 height 394
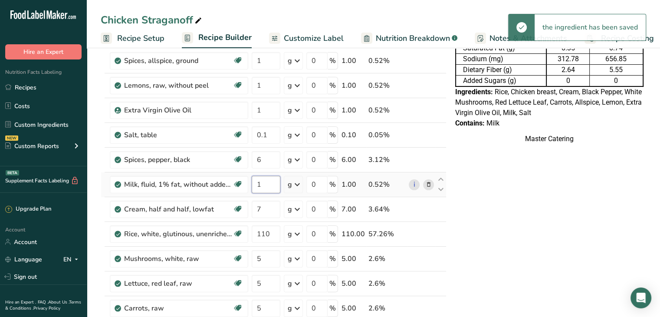
scroll to position [88, 0]
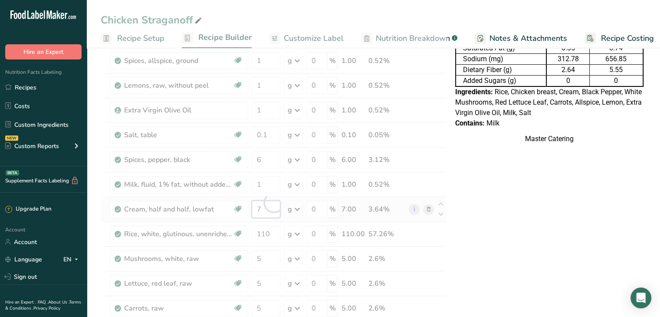
click at [268, 199] on div "Ingredient * Amount * Unit * Waste * .a-a{fill:#347362;}.b-a{fill:#fff;} Grams …" at bounding box center [274, 202] width 346 height 394
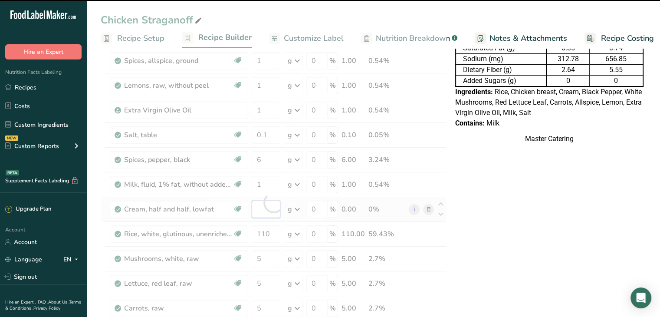
type input "7"
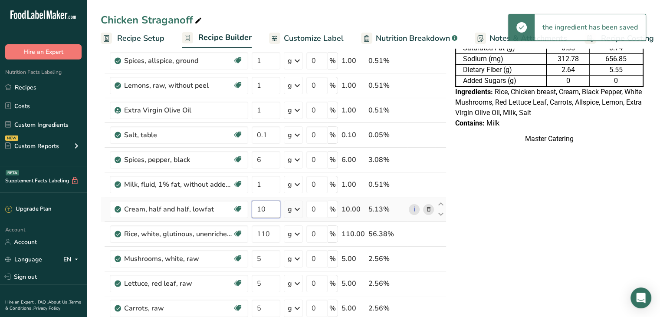
type input "10"
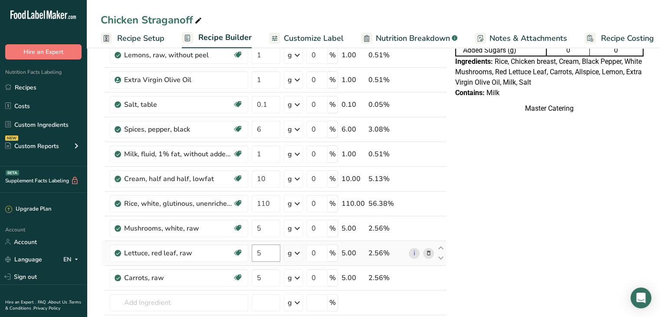
scroll to position [0, 0]
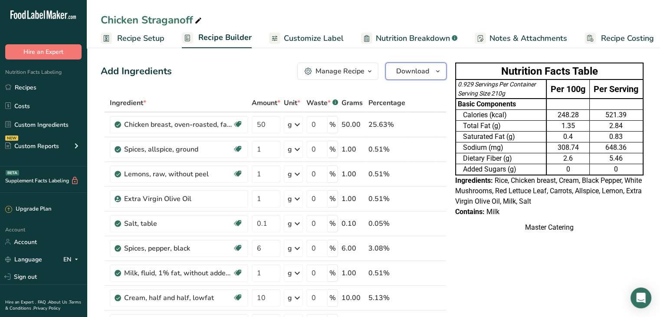
click at [403, 77] on button "Download" at bounding box center [415, 70] width 61 height 17
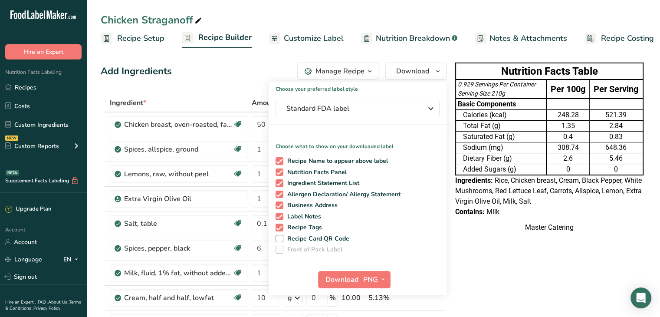
click at [332, 39] on span "Customize Label" at bounding box center [314, 39] width 60 height 12
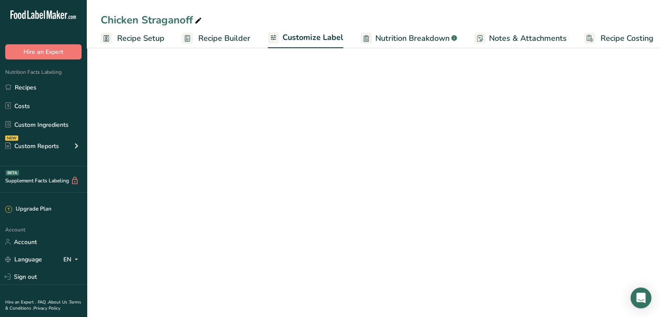
scroll to position [0, 7]
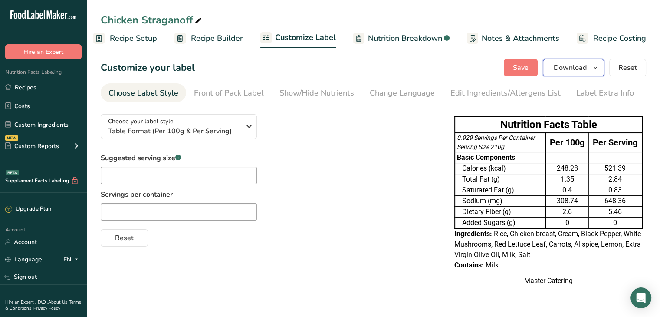
click at [567, 71] on span "Download" at bounding box center [569, 67] width 33 height 10
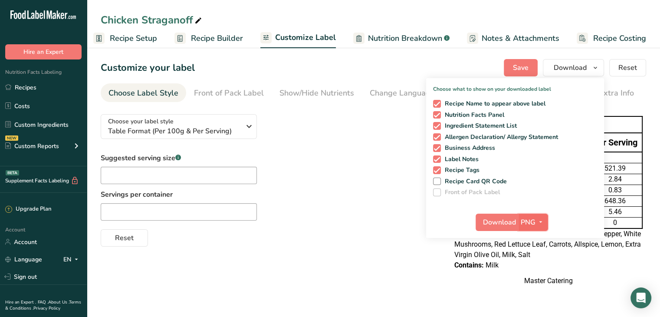
click at [536, 227] on button "PNG" at bounding box center [533, 221] width 30 height 17
click at [534, 284] on link "PDF" at bounding box center [534, 282] width 28 height 14
click at [493, 224] on span "Download" at bounding box center [499, 222] width 33 height 10
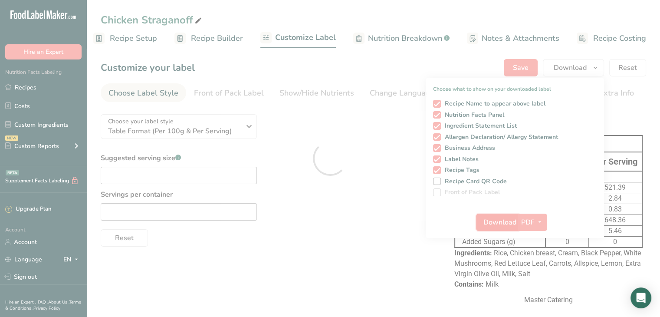
scroll to position [0, 0]
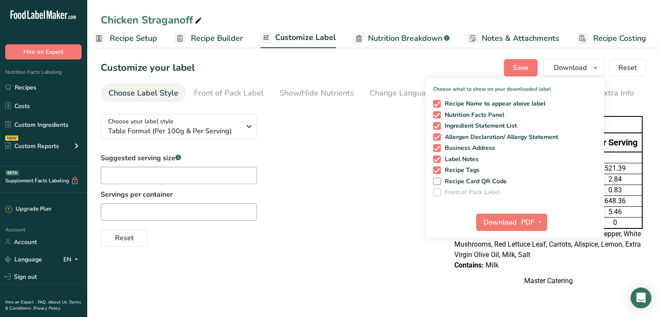
click at [451, 77] on div "Choose what to show on your downloaded label Recipe Name to appear above label …" at bounding box center [515, 156] width 178 height 161
click at [449, 72] on div "Customize your label Save Download Choose what to show on your downloaded label…" at bounding box center [373, 67] width 545 height 17
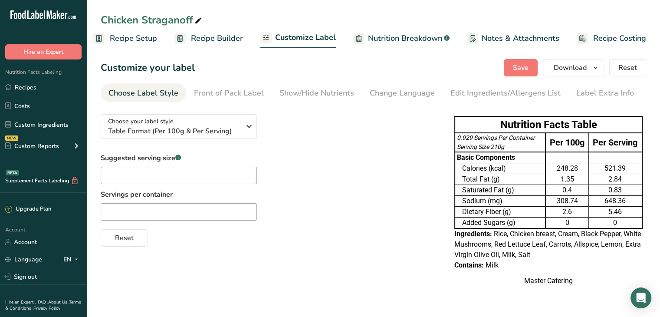
click at [461, 23] on div "Chicken Straganoff" at bounding box center [373, 20] width 573 height 16
click at [62, 83] on link "Recipes" at bounding box center [43, 87] width 87 height 16
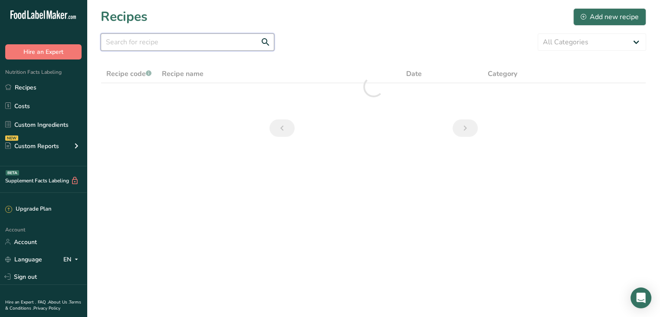
click at [187, 42] on input "text" at bounding box center [188, 41] width 174 height 17
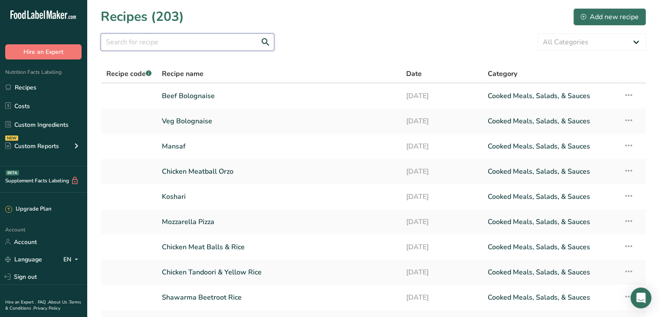
click at [187, 42] on input "text" at bounding box center [188, 41] width 174 height 17
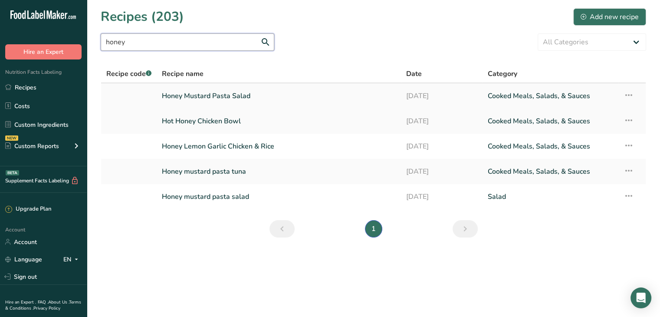
type input "honey"
click at [215, 94] on link "Honey Mustard Pasta Salad" at bounding box center [279, 96] width 234 height 18
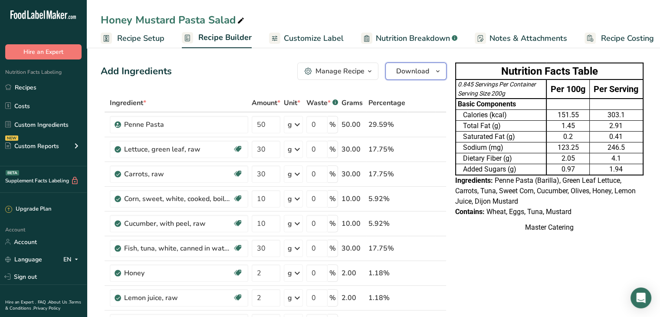
click at [411, 75] on span "Download" at bounding box center [412, 71] width 33 height 10
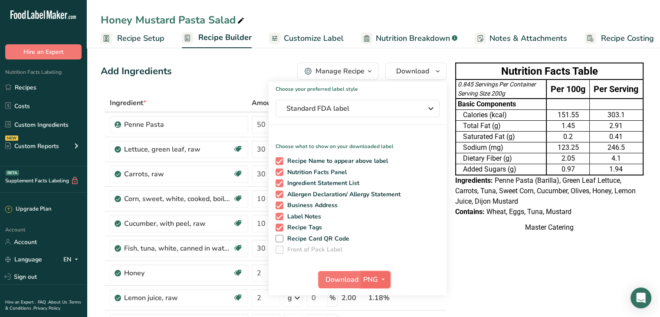
click at [375, 274] on span "PNG" at bounding box center [370, 279] width 15 height 10
click at [322, 35] on span "Customize Label" at bounding box center [314, 39] width 60 height 12
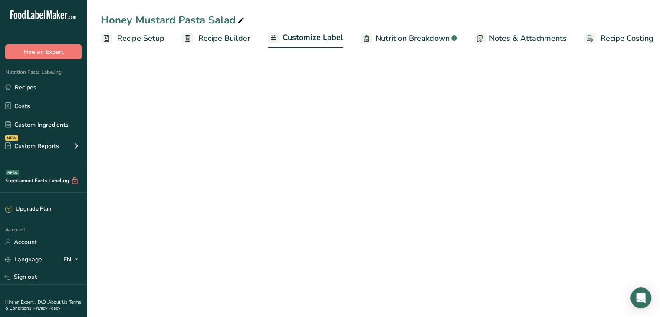
scroll to position [0, 7]
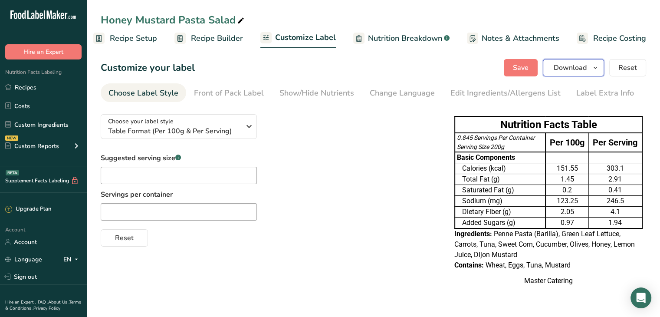
click at [565, 72] on span "Download" at bounding box center [569, 67] width 33 height 10
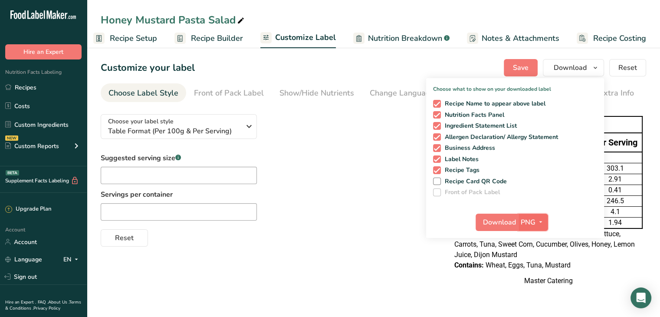
click at [541, 222] on icon "button" at bounding box center [540, 221] width 7 height 11
click at [540, 281] on link "PDF" at bounding box center [534, 282] width 28 height 14
click at [500, 223] on span "Download" at bounding box center [499, 222] width 33 height 10
click at [479, 3] on div "Honey Mustard Pasta Salad Recipe Setup Recipe Builder Customize Label Nutrition…" at bounding box center [373, 24] width 573 height 48
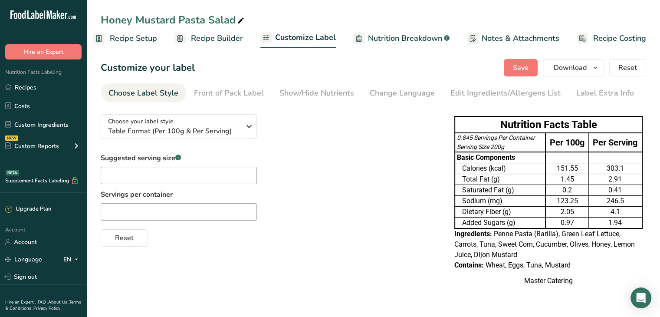
drag, startPoint x: 45, startPoint y: 82, endPoint x: 111, endPoint y: 80, distance: 65.5
click at [45, 82] on link "Recipes" at bounding box center [43, 87] width 87 height 16
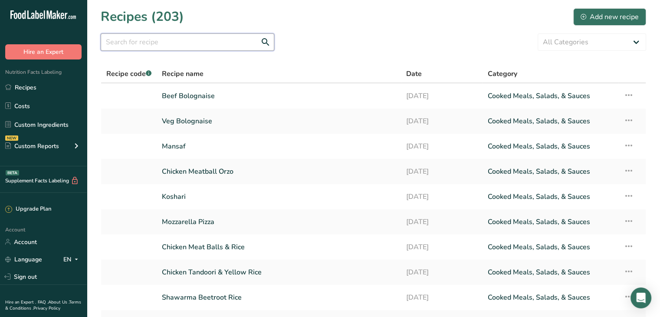
click at [202, 35] on input "text" at bounding box center [188, 41] width 174 height 17
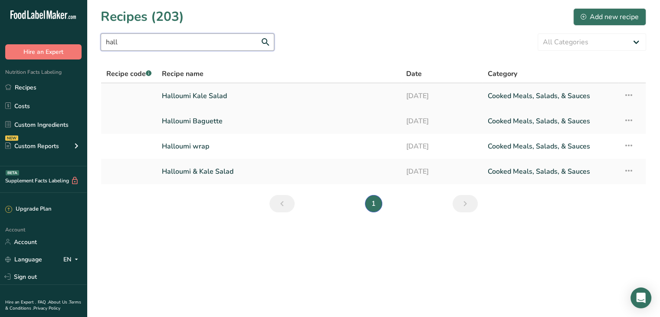
type input "hall"
click at [234, 102] on link "Halloumi Kale Salad" at bounding box center [279, 96] width 234 height 18
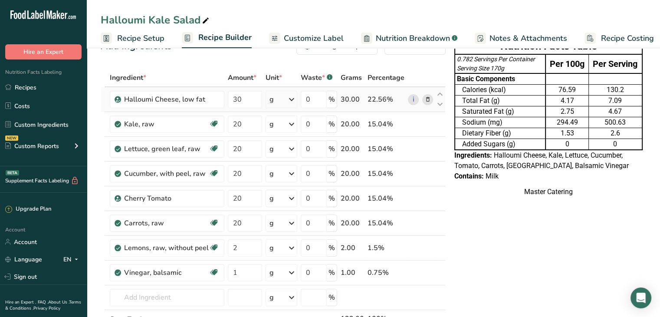
scroll to position [29, 0]
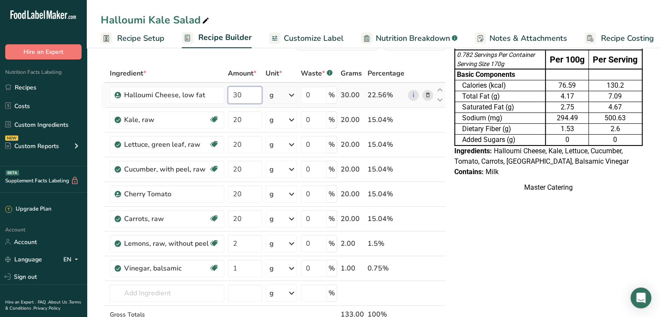
click at [243, 99] on input "30" at bounding box center [245, 94] width 34 height 17
type input "10"
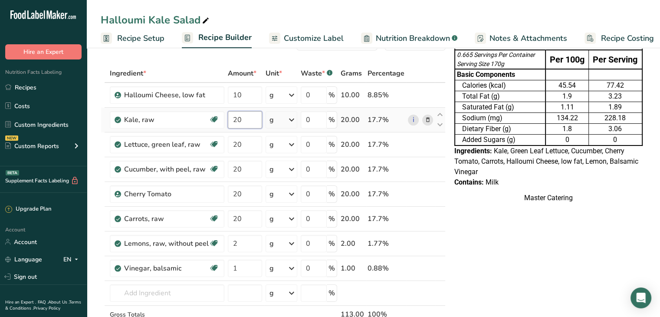
click at [258, 117] on input "20" at bounding box center [245, 119] width 34 height 17
type input "2"
type input "30"
click at [244, 139] on input "20" at bounding box center [245, 144] width 34 height 17
type input "25"
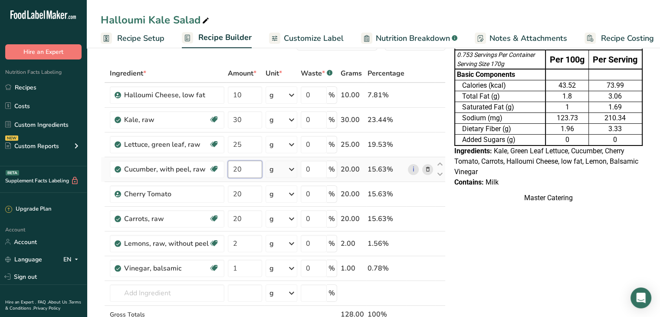
click at [242, 172] on input "20" at bounding box center [245, 168] width 34 height 17
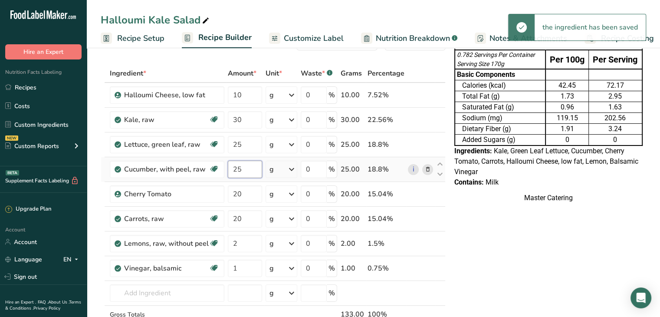
click at [242, 172] on input "25" at bounding box center [245, 168] width 34 height 17
type input "2"
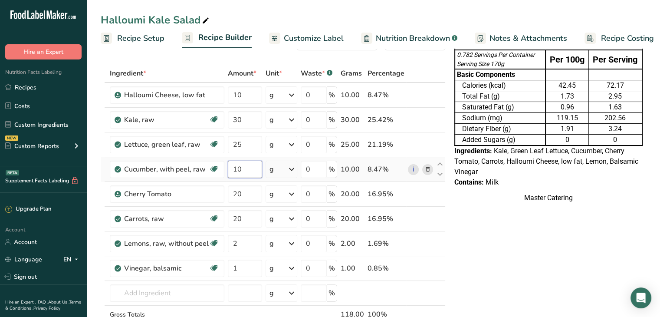
type input "10"
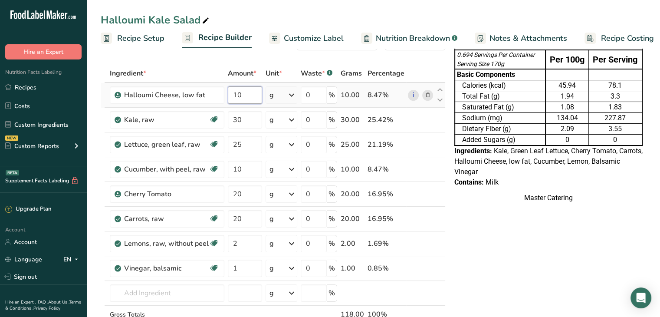
click at [243, 101] on input "10" at bounding box center [245, 94] width 34 height 17
type input "15"
click at [241, 218] on input "20" at bounding box center [245, 218] width 34 height 17
type input "25"
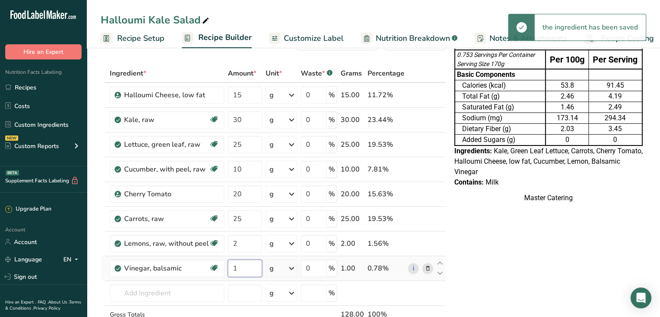
click at [249, 259] on input "1" at bounding box center [245, 267] width 34 height 17
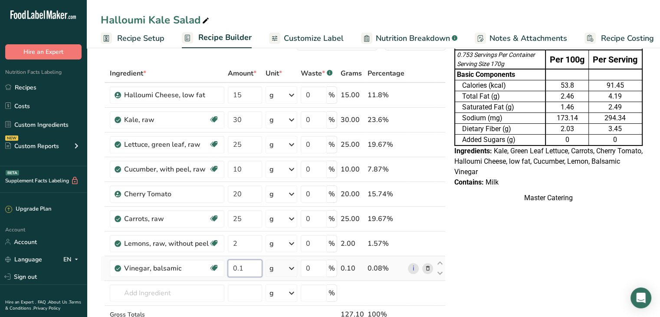
type input "0.1"
click at [242, 236] on input "2" at bounding box center [245, 243] width 34 height 17
type input "1"
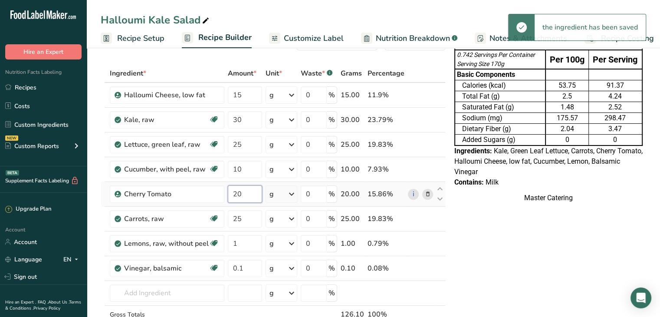
click at [251, 189] on input "20" at bounding box center [245, 193] width 34 height 17
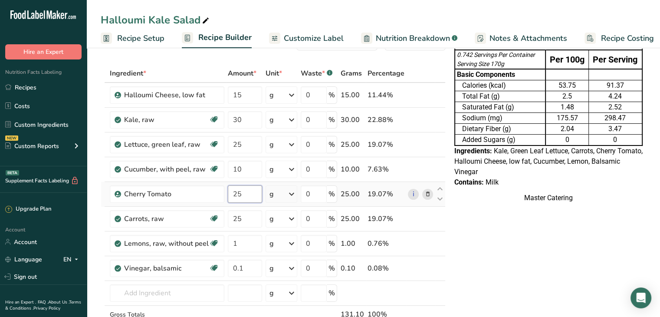
type input "25"
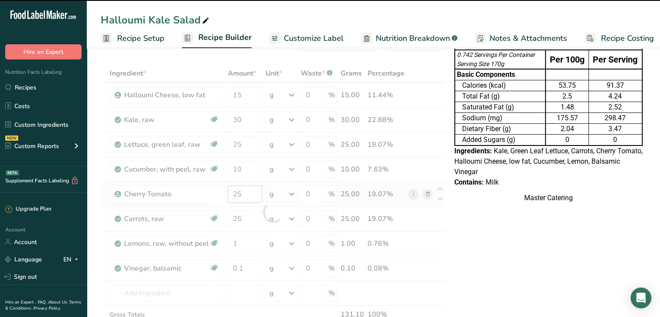
scroll to position [8, 0]
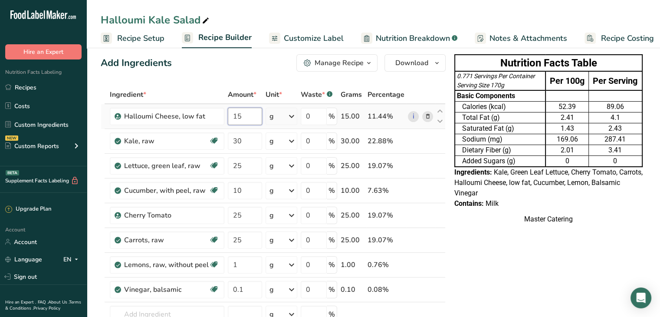
click at [248, 118] on input "15" at bounding box center [245, 116] width 34 height 17
type input "10"
click at [317, 44] on span "Customize Label" at bounding box center [314, 39] width 60 height 12
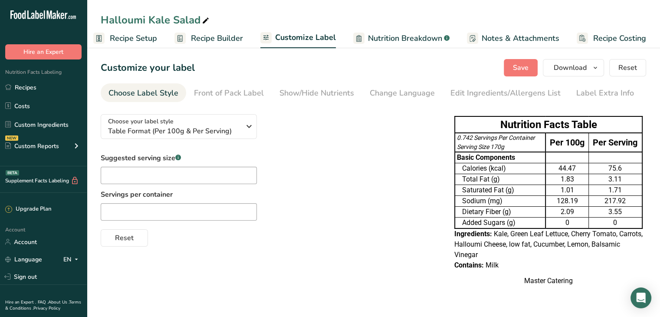
scroll to position [1, 0]
click at [562, 62] on span "Download" at bounding box center [569, 67] width 33 height 10
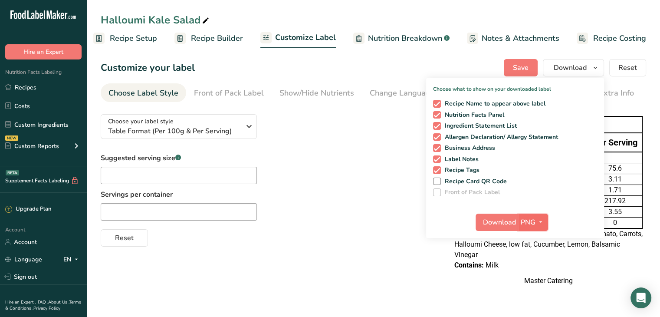
click at [523, 219] on span "PNG" at bounding box center [528, 222] width 15 height 10
click at [529, 279] on link "PDF" at bounding box center [534, 282] width 28 height 14
click at [494, 217] on span "Download" at bounding box center [499, 222] width 33 height 10
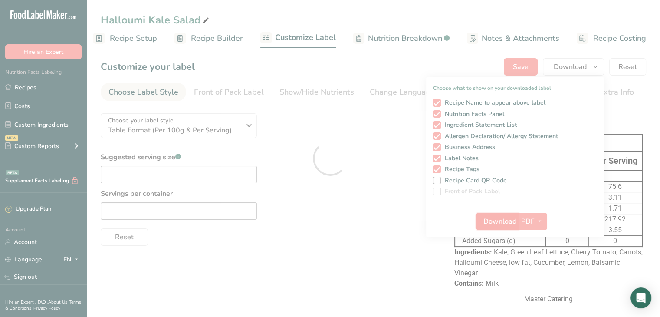
scroll to position [0, 0]
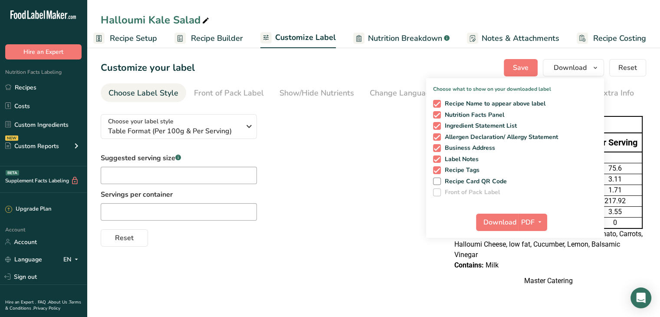
click at [326, 193] on div "Suggested serving size .a-a{fill:#347362;}.b-a{fill:#fff;} Servings per contain…" at bounding box center [269, 200] width 336 height 94
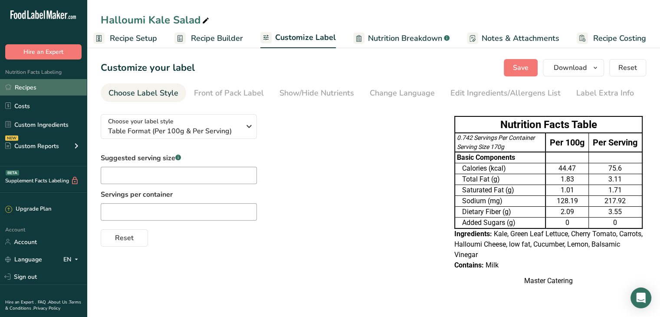
click at [68, 91] on link "Recipes" at bounding box center [43, 87] width 87 height 16
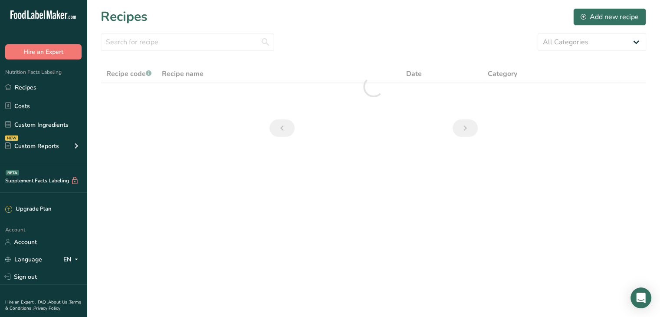
click at [477, 54] on section "Recipes Add new recipe All Categories Baked Goods [GEOGRAPHIC_DATA] Confectione…" at bounding box center [373, 75] width 573 height 151
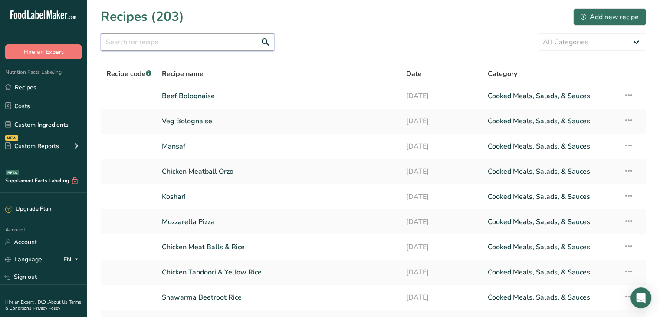
click at [193, 37] on input "text" at bounding box center [188, 41] width 174 height 17
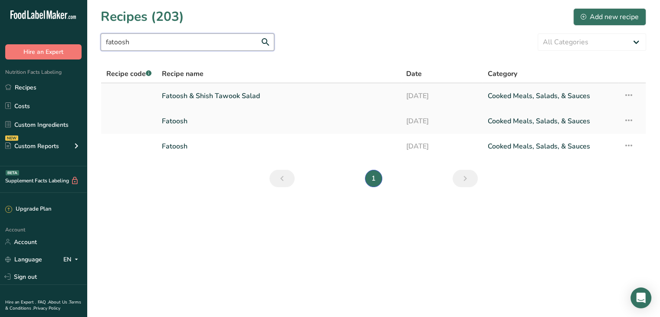
type input "fatoosh"
click at [222, 88] on link "Fatoosh & Shish Tawook Salad" at bounding box center [279, 96] width 234 height 18
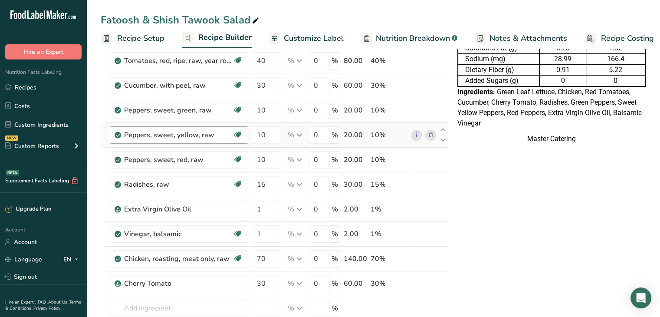
scroll to position [92, 0]
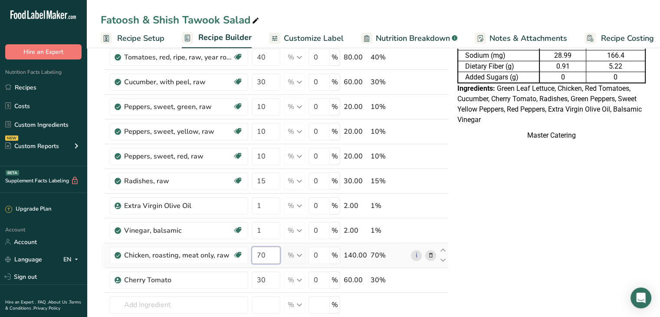
click at [264, 257] on input "70" at bounding box center [266, 254] width 29 height 17
type input "100"
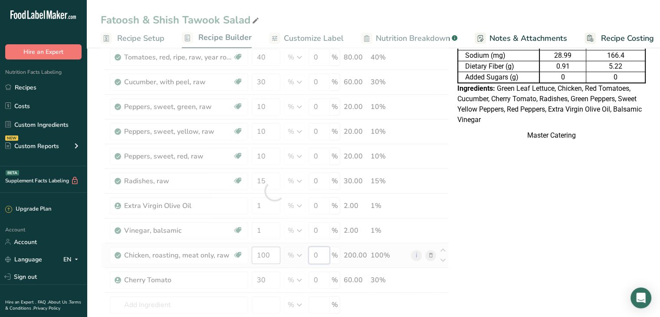
scroll to position [0, 0]
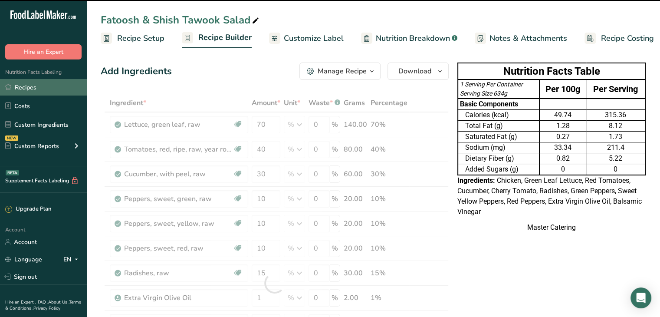
click at [47, 93] on link "Recipes" at bounding box center [43, 87] width 87 height 16
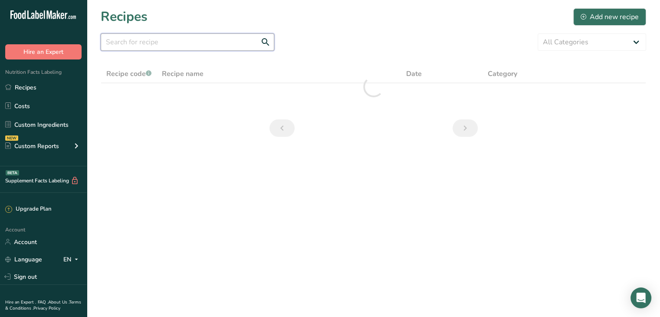
click at [131, 45] on input "text" at bounding box center [188, 41] width 174 height 17
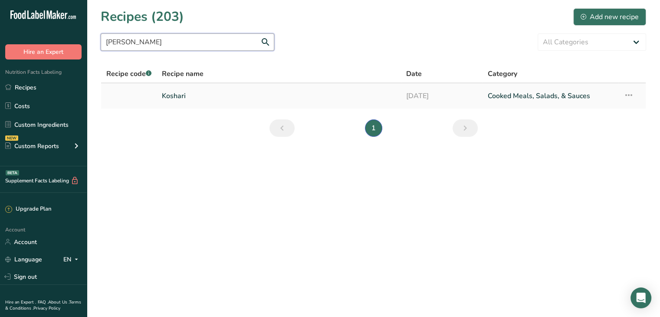
type input "[PERSON_NAME]"
click at [169, 92] on link "Koshari" at bounding box center [279, 96] width 234 height 18
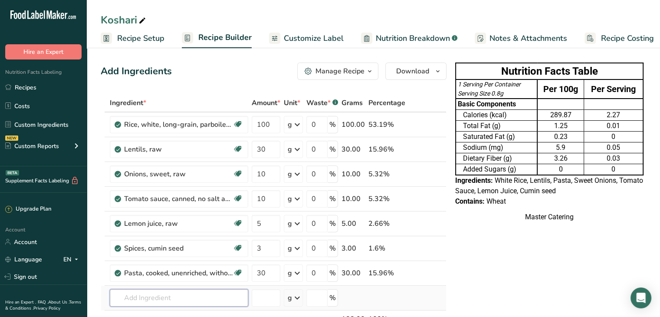
click at [157, 298] on input "text" at bounding box center [179, 297] width 138 height 17
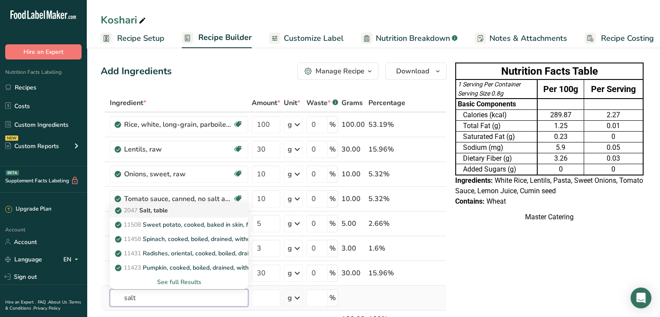
type input "salt"
click at [184, 214] on link "2047 Salt, table" at bounding box center [179, 210] width 138 height 14
type input "Salt, table"
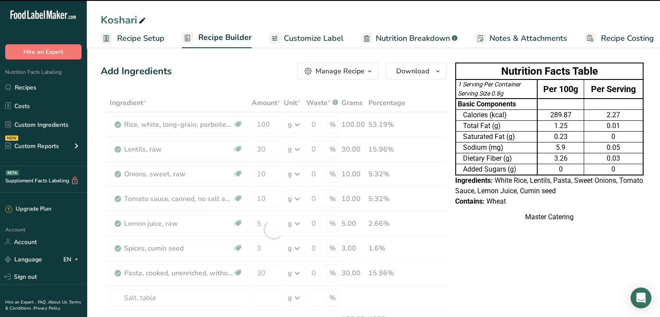
scroll to position [57, 0]
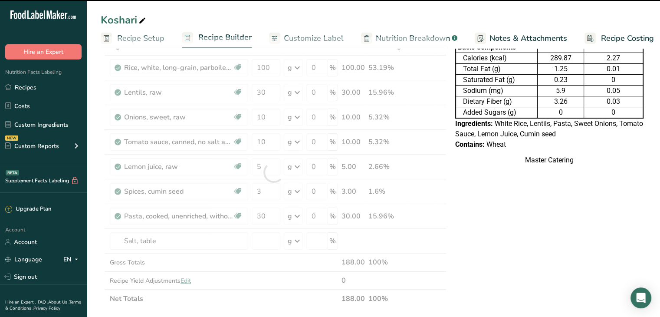
type input "0"
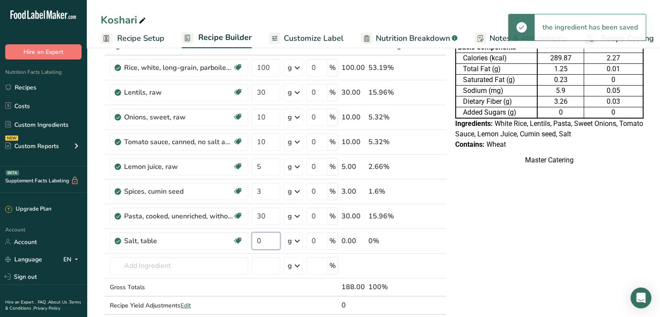
click at [260, 237] on input "0" at bounding box center [266, 240] width 29 height 17
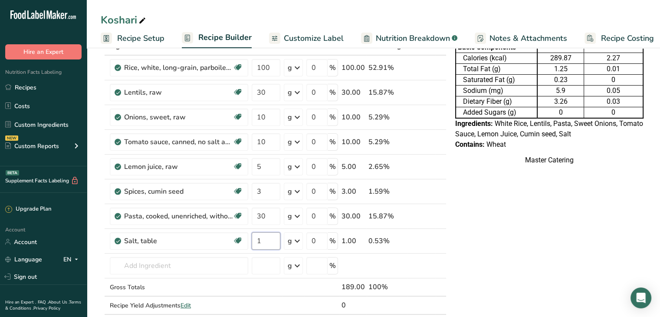
type input "1"
click at [260, 237] on input "1" at bounding box center [266, 240] width 29 height 17
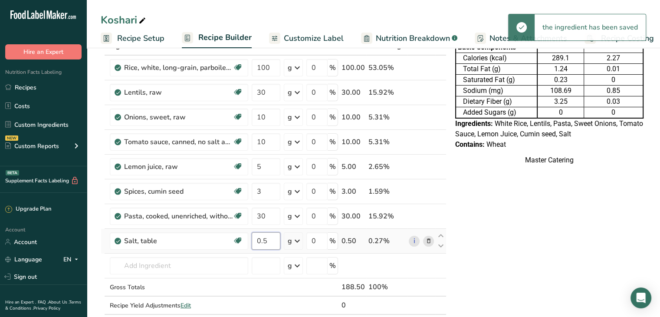
click at [268, 239] on input "0.5" at bounding box center [266, 240] width 29 height 17
click at [268, 239] on input "0.6" at bounding box center [266, 240] width 29 height 17
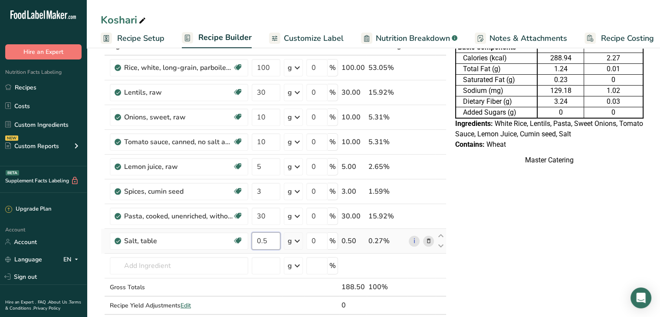
type input "0.5"
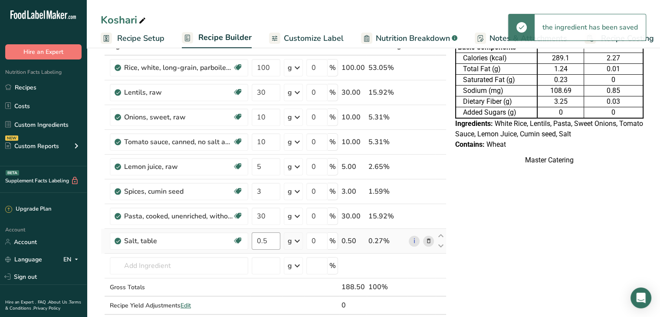
scroll to position [0, 0]
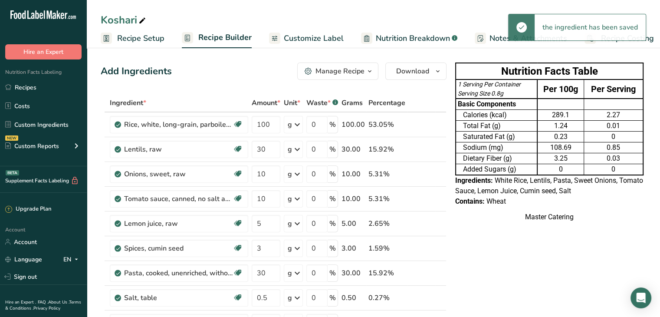
click at [322, 35] on span "Customize Label" at bounding box center [314, 39] width 60 height 12
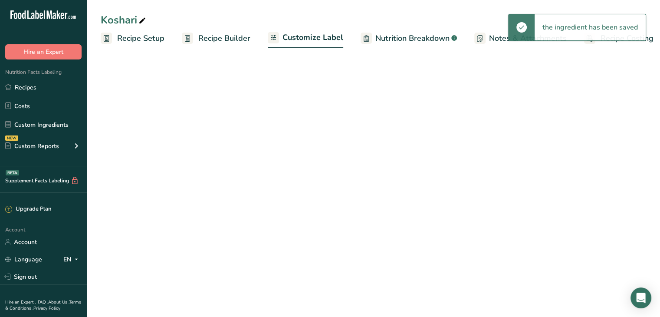
scroll to position [0, 7]
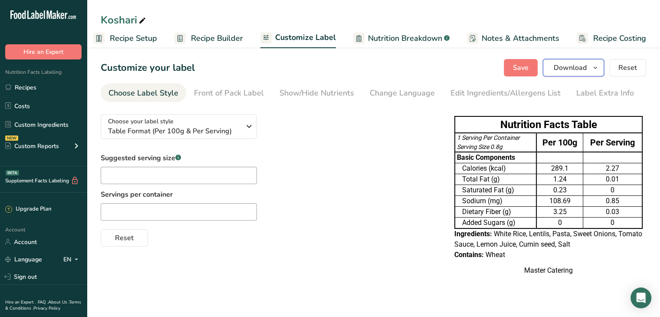
click at [598, 67] on icon "button" at bounding box center [595, 67] width 7 height 11
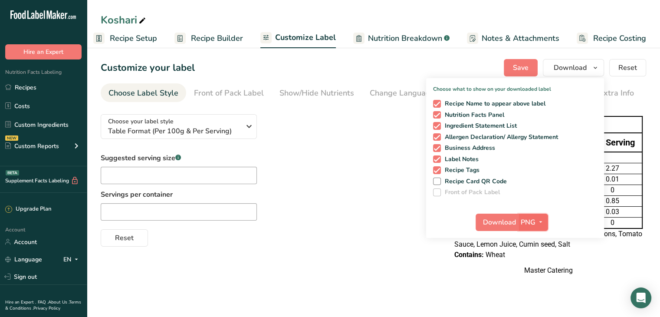
click at [535, 228] on button "PNG" at bounding box center [533, 221] width 30 height 17
click at [539, 287] on link "PDF" at bounding box center [534, 282] width 28 height 14
click at [495, 228] on button "Download" at bounding box center [497, 221] width 43 height 17
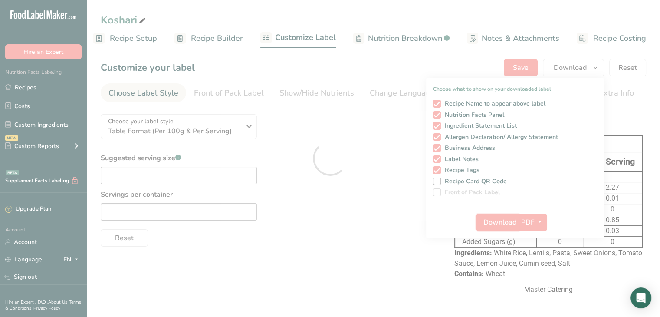
scroll to position [0, 0]
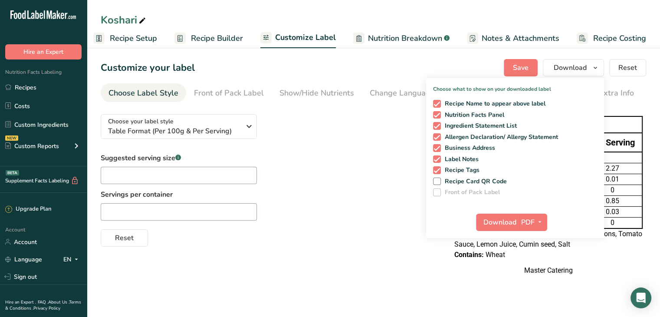
click at [300, 169] on div "Suggested serving size .a-a{fill:#347362;}.b-a{fill:#fff;} Servings per contain…" at bounding box center [269, 200] width 336 height 94
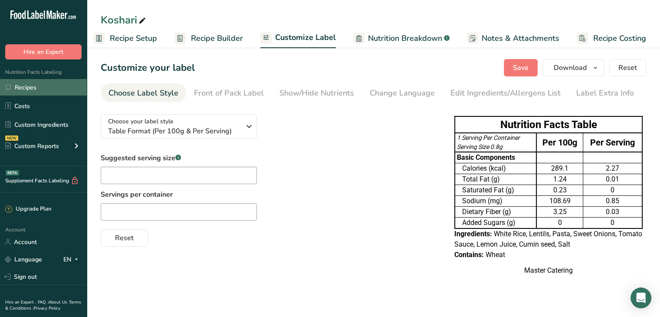
click at [57, 92] on link "Recipes" at bounding box center [43, 87] width 87 height 16
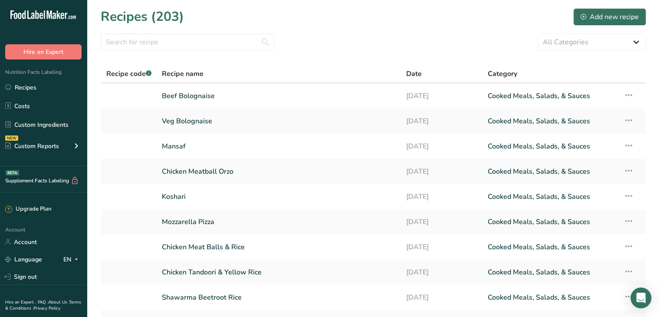
click at [481, 62] on section "Recipes (203) Add new recipe All Categories Baked Goods [GEOGRAPHIC_DATA] Confe…" at bounding box center [373, 188] width 573 height 377
click at [205, 46] on input "text" at bounding box center [188, 41] width 174 height 17
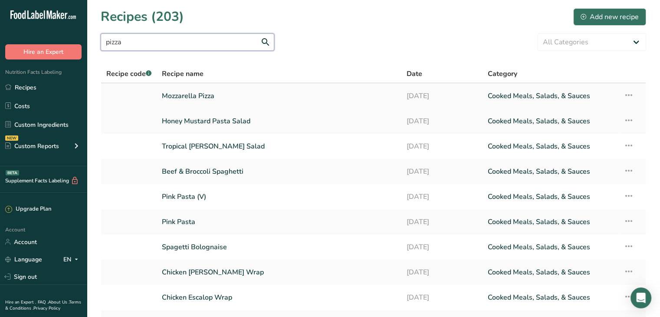
type input "pizza"
click at [203, 97] on link "Mozzarella Pizza" at bounding box center [279, 96] width 234 height 18
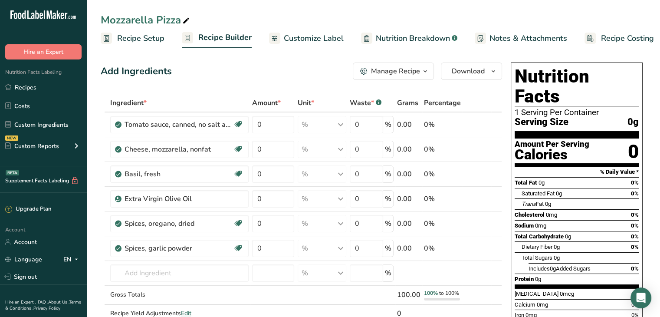
click at [154, 35] on span "Recipe Setup" at bounding box center [140, 39] width 47 height 12
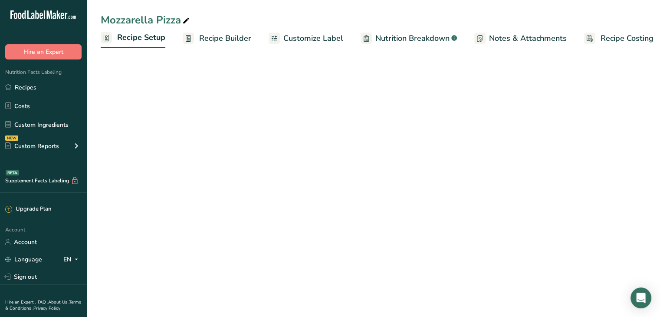
scroll to position [0, 3]
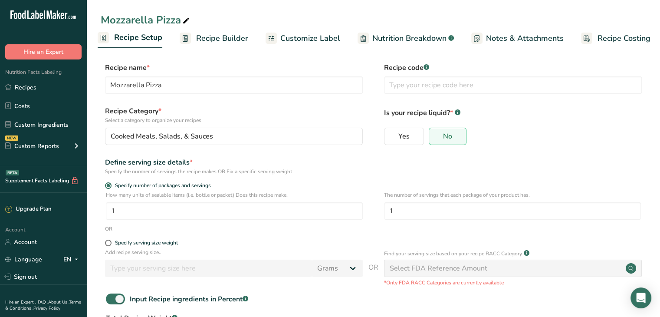
click at [189, 37] on rect at bounding box center [185, 38] width 11 height 11
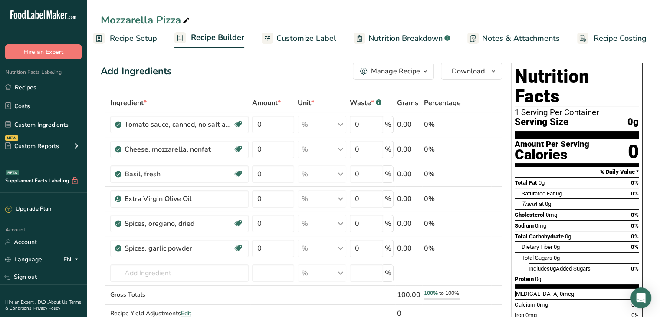
click at [290, 31] on link "Customize Label" at bounding box center [299, 39] width 75 height 20
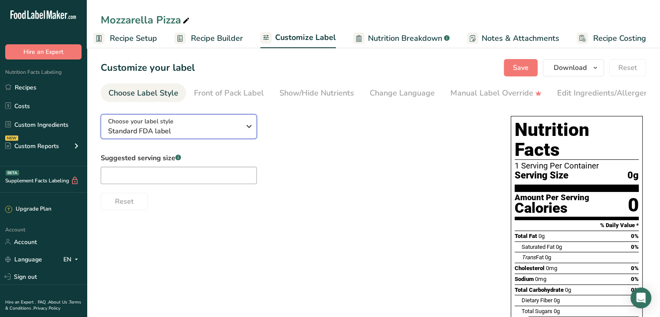
click at [223, 124] on div "Choose your label style Standard FDA label" at bounding box center [174, 127] width 132 height 20
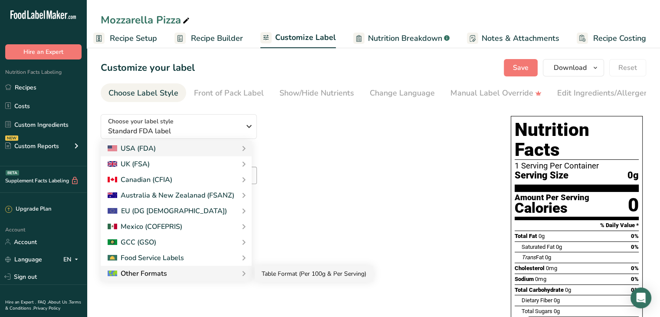
click at [270, 272] on link "Table Format (Per 100g & Per Serving)" at bounding box center [314, 273] width 118 height 16
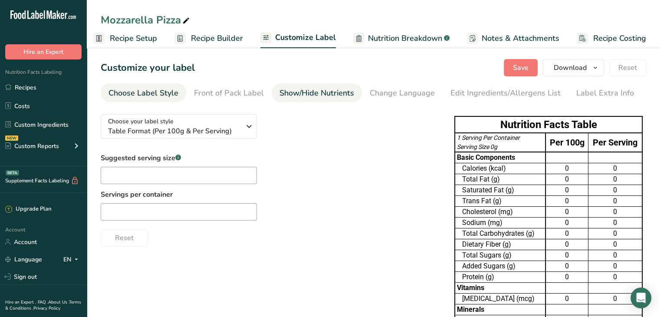
click at [308, 94] on div "Show/Hide Nutrients" at bounding box center [316, 93] width 75 height 12
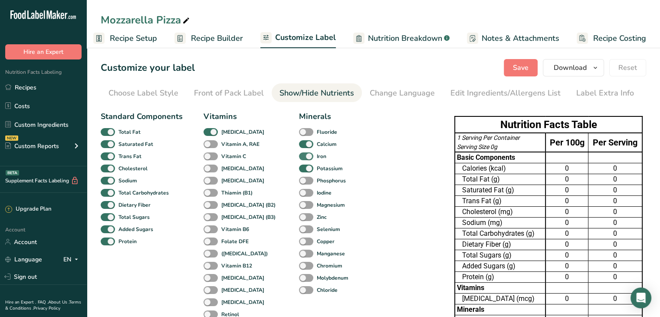
click at [299, 155] on span at bounding box center [306, 156] width 14 height 8
click at [299, 155] on input "Iron" at bounding box center [302, 156] width 6 height 6
checkbox input "false"
click at [299, 164] on span at bounding box center [306, 168] width 14 height 8
click at [299, 165] on input "Potassium" at bounding box center [302, 168] width 6 height 6
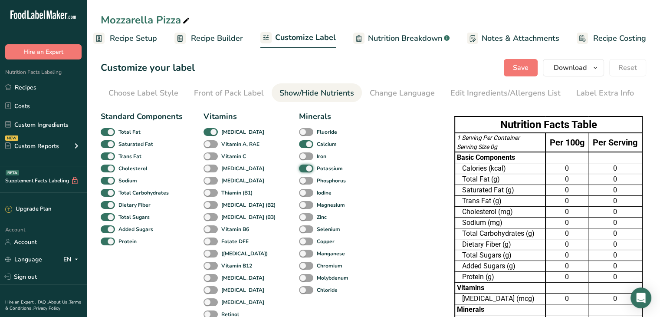
checkbox input "false"
click at [299, 140] on span at bounding box center [306, 144] width 14 height 8
click at [299, 141] on input "Calcium" at bounding box center [302, 144] width 6 height 6
checkbox input "false"
click at [212, 128] on span at bounding box center [210, 132] width 14 height 8
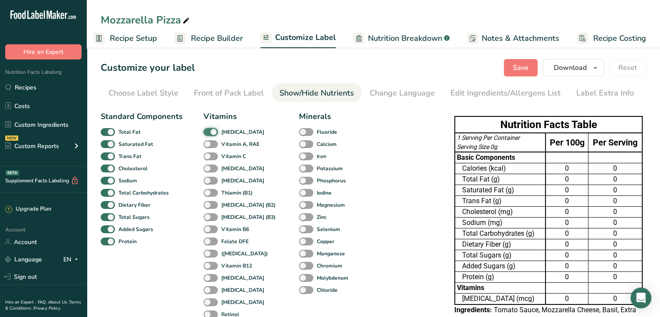
click at [209, 129] on input "[MEDICAL_DATA]" at bounding box center [206, 132] width 6 height 6
checkbox input "false"
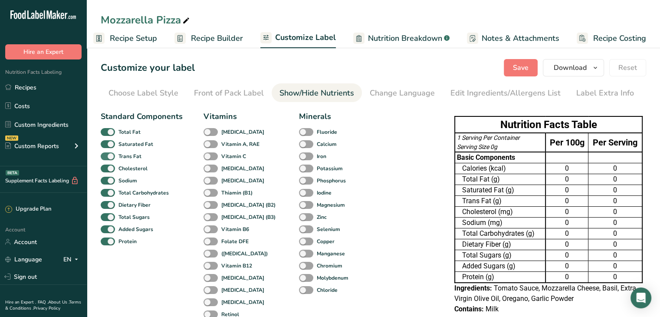
click at [111, 154] on span at bounding box center [108, 156] width 14 height 8
click at [106, 154] on input "Trans Fat" at bounding box center [104, 156] width 6 height 6
checkbox input "false"
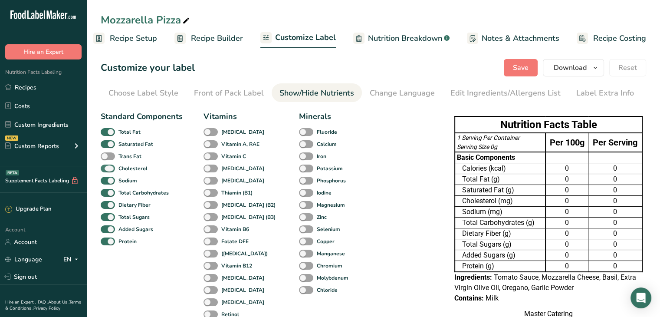
click at [109, 170] on span at bounding box center [108, 168] width 14 height 8
click at [106, 170] on input "Cholesterol" at bounding box center [104, 168] width 6 height 6
checkbox input "false"
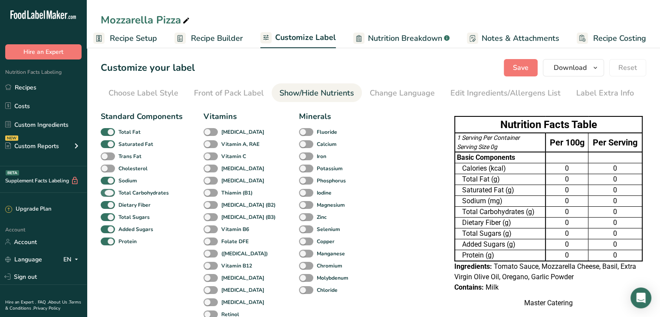
click at [112, 190] on span at bounding box center [108, 193] width 14 height 8
click at [106, 190] on input "Total Carbohydrates" at bounding box center [104, 193] width 6 height 6
checkbox input "false"
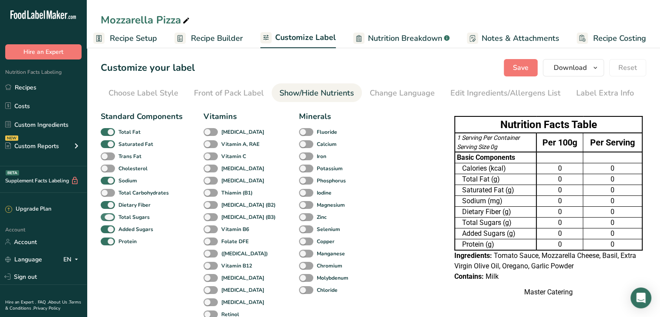
click at [114, 218] on span at bounding box center [108, 217] width 14 height 8
click at [106, 218] on input "Total Sugars" at bounding box center [104, 217] width 6 height 6
checkbox input "false"
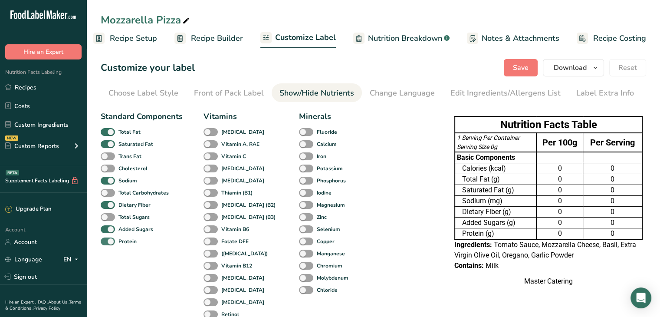
click at [111, 240] on span at bounding box center [108, 241] width 14 height 8
click at [106, 240] on input "Protein" at bounding box center [104, 241] width 6 height 6
checkbox input "false"
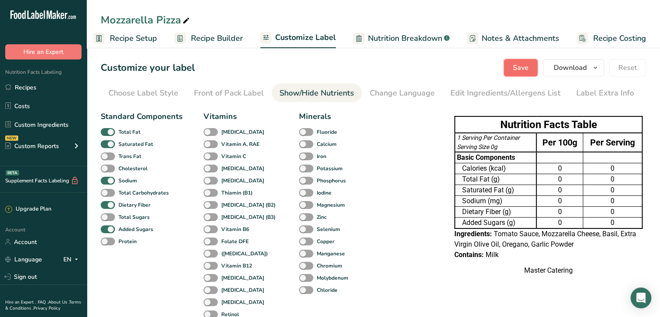
click at [533, 75] on button "Save" at bounding box center [521, 67] width 34 height 17
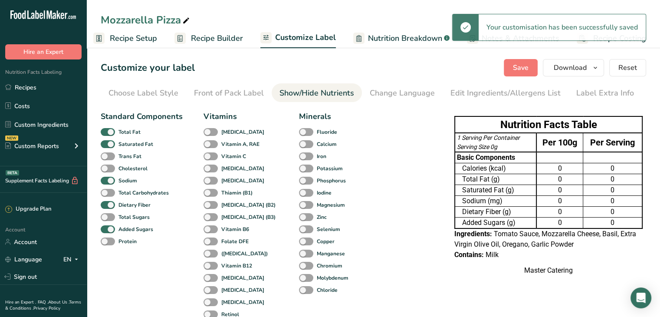
click at [218, 43] on span "Recipe Builder" at bounding box center [217, 39] width 52 height 12
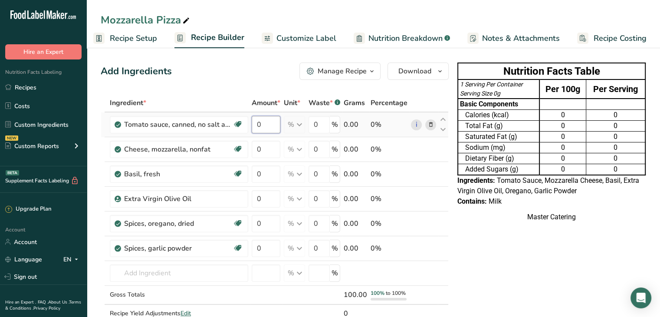
click at [265, 125] on input "0" at bounding box center [266, 124] width 29 height 17
type input "30"
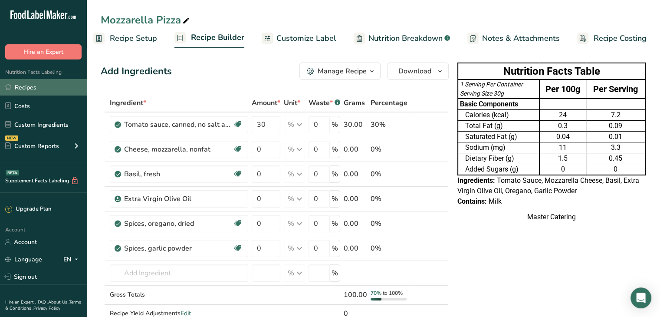
click at [40, 79] on link "Recipes" at bounding box center [43, 87] width 87 height 16
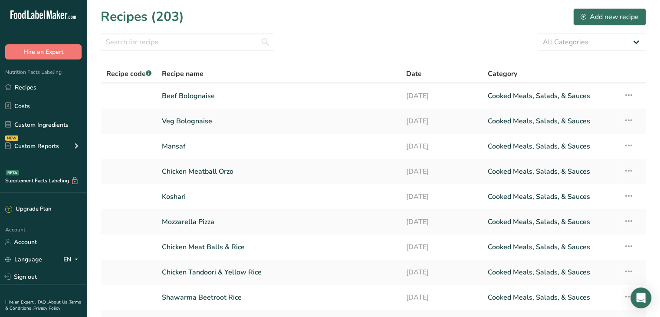
click at [455, 39] on div "All Categories Baked Goods [GEOGRAPHIC_DATA] Confectionery Cooked Meals, Salads…" at bounding box center [373, 41] width 545 height 17
click at [206, 45] on input "text" at bounding box center [188, 41] width 174 height 17
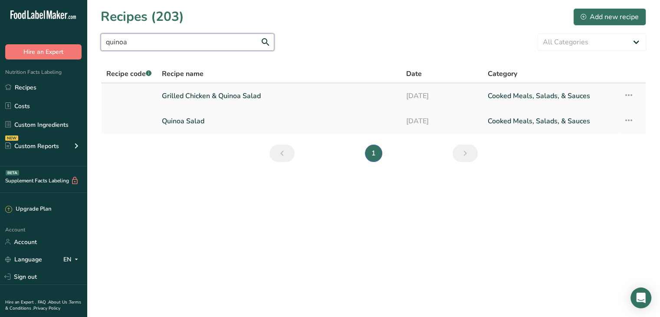
type input "quinoa"
click at [236, 95] on link "Grilled Chicken & Quinoa Salad" at bounding box center [279, 96] width 234 height 18
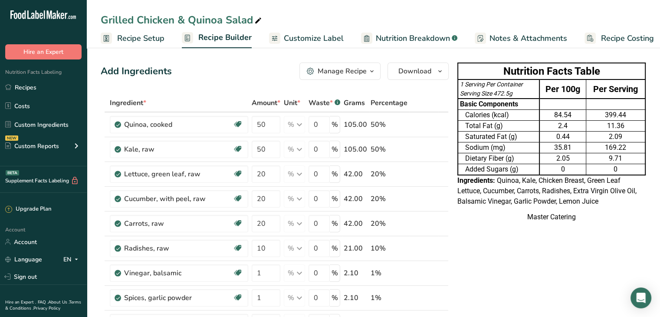
click at [522, 168] on td "Added Sugars (g)" at bounding box center [499, 169] width 82 height 11
click at [432, 75] on button "Download" at bounding box center [417, 70] width 61 height 17
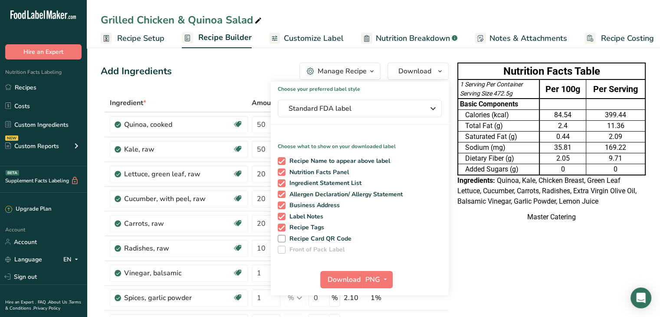
click at [554, 222] on div "Master Catering" at bounding box center [551, 217] width 188 height 10
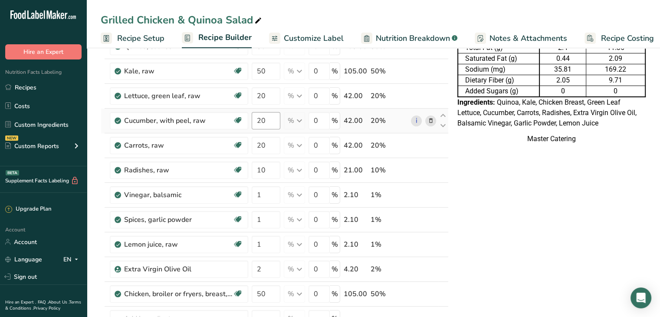
scroll to position [79, 0]
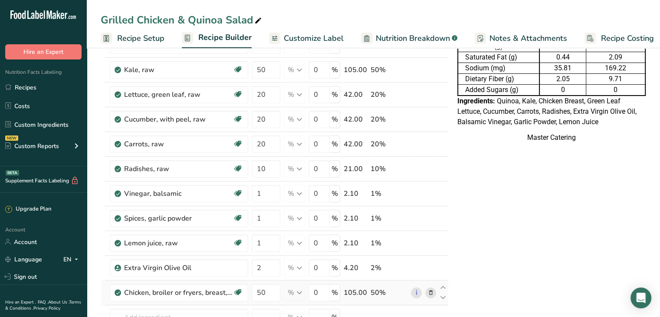
click at [266, 300] on td "50" at bounding box center [266, 292] width 32 height 25
click at [261, 292] on input "50" at bounding box center [266, 292] width 29 height 17
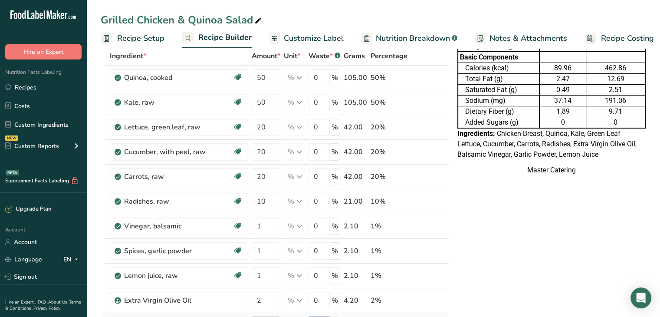
scroll to position [0, 0]
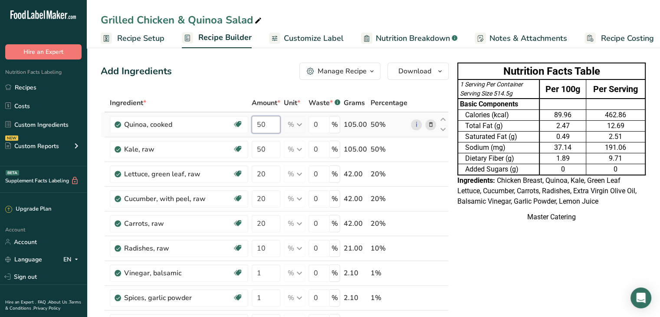
click at [264, 123] on div "Ingredient * Amount * Unit * Waste * .a-a{fill:#347362;}.b-a{fill:#fff;} Grams …" at bounding box center [275, 283] width 348 height 378
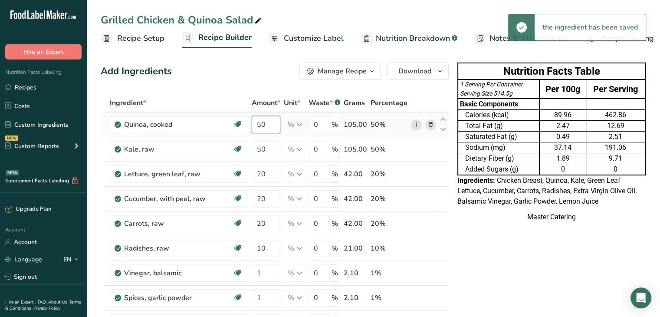
scroll to position [94, 0]
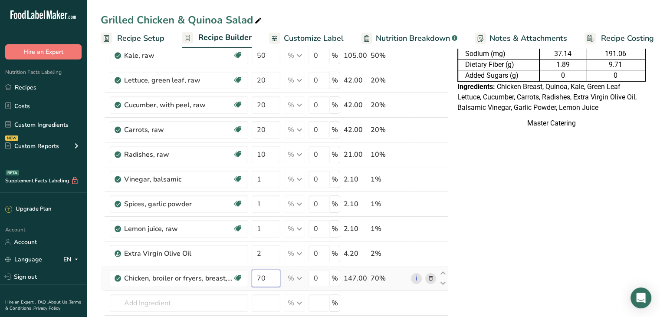
click at [259, 273] on div "Ingredient * Amount * Unit * Waste * .a-a{fill:#347362;}.b-a{fill:#fff;} Grams …" at bounding box center [275, 189] width 348 height 378
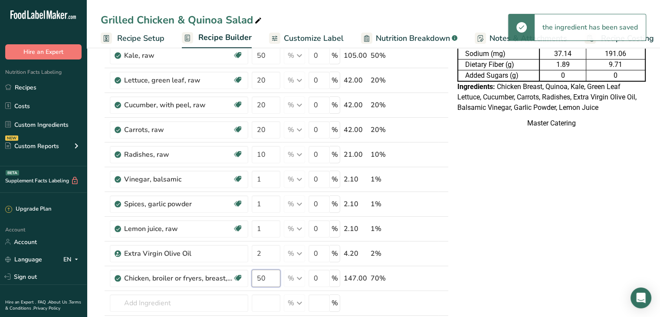
type input "50"
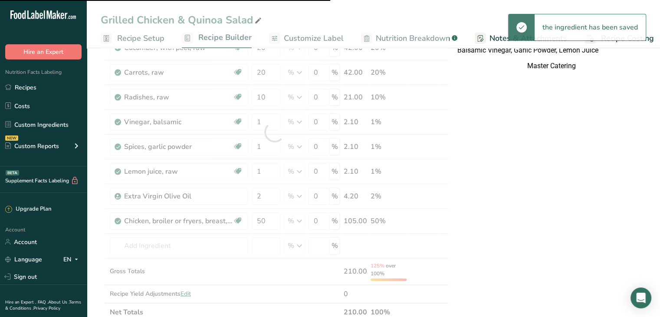
scroll to position [0, 0]
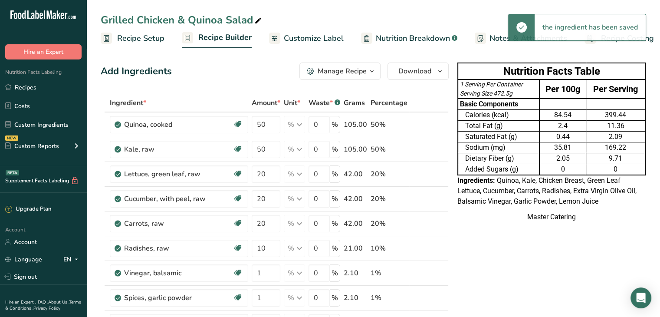
click at [330, 37] on span "Customize Label" at bounding box center [314, 39] width 60 height 12
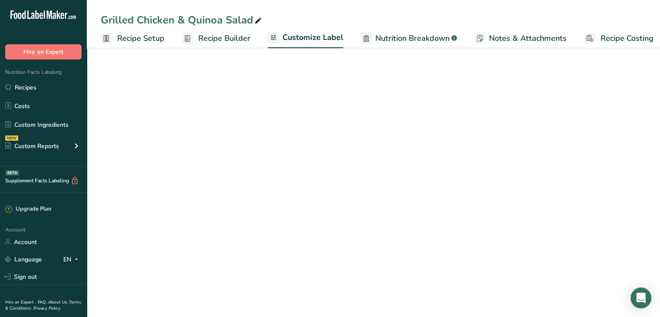
scroll to position [0, 7]
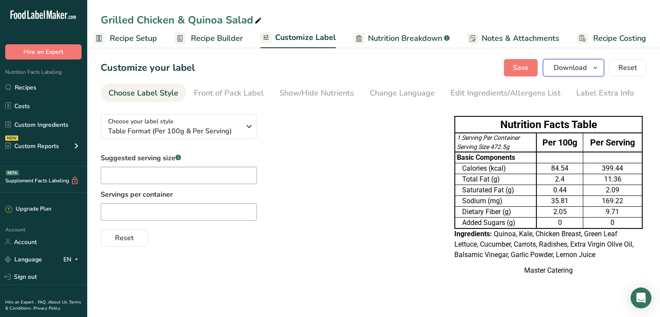
click at [580, 67] on span "Download" at bounding box center [569, 67] width 33 height 10
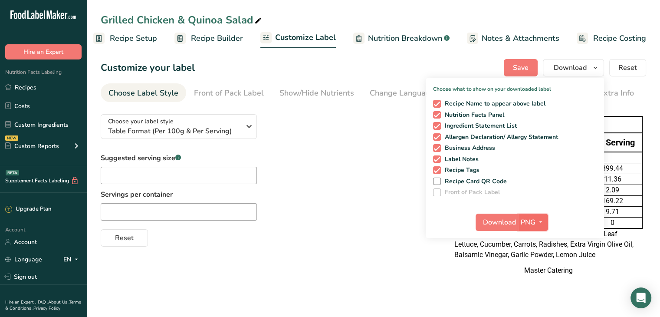
click at [535, 223] on span "button" at bounding box center [540, 222] width 10 height 10
click at [530, 285] on link "PDF" at bounding box center [534, 282] width 28 height 14
click at [499, 219] on span "Download" at bounding box center [499, 222] width 33 height 10
